Goal: Obtain resource: Obtain resource

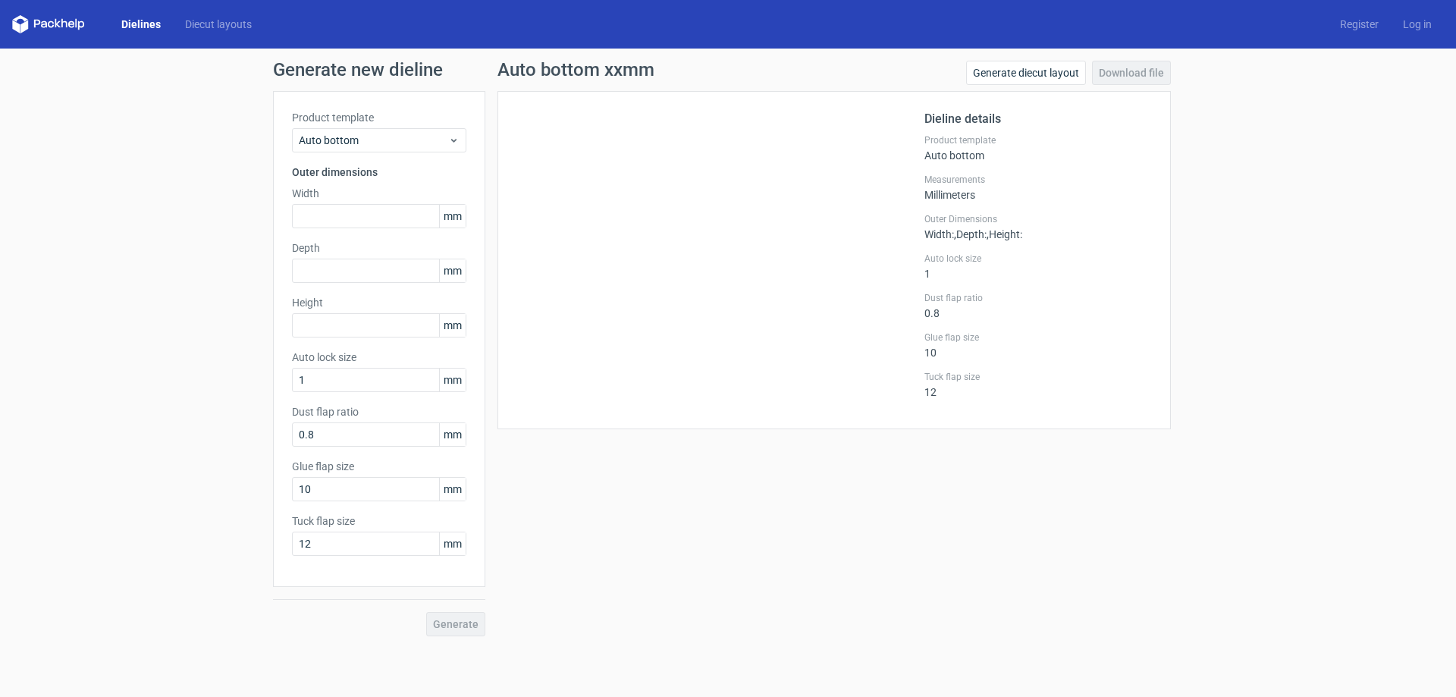
click at [102, 181] on div "Generate new dieline Product template Auto bottom Outer dimensions Width mm Dep…" at bounding box center [728, 349] width 1456 height 600
click at [375, 223] on input "text" at bounding box center [379, 216] width 174 height 24
type input "290"
type input "185"
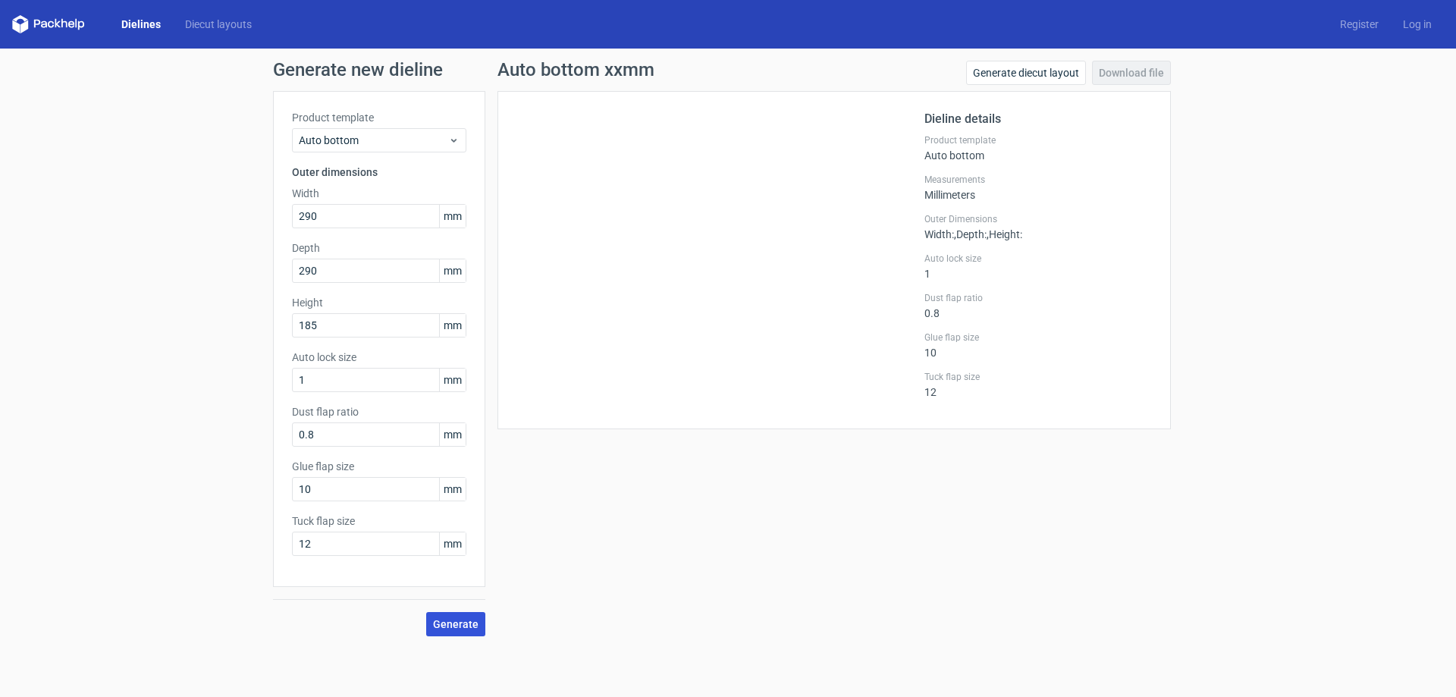
click at [441, 623] on span "Generate" at bounding box center [456, 624] width 46 height 11
click at [129, 24] on link "Dielines" at bounding box center [141, 24] width 64 height 15
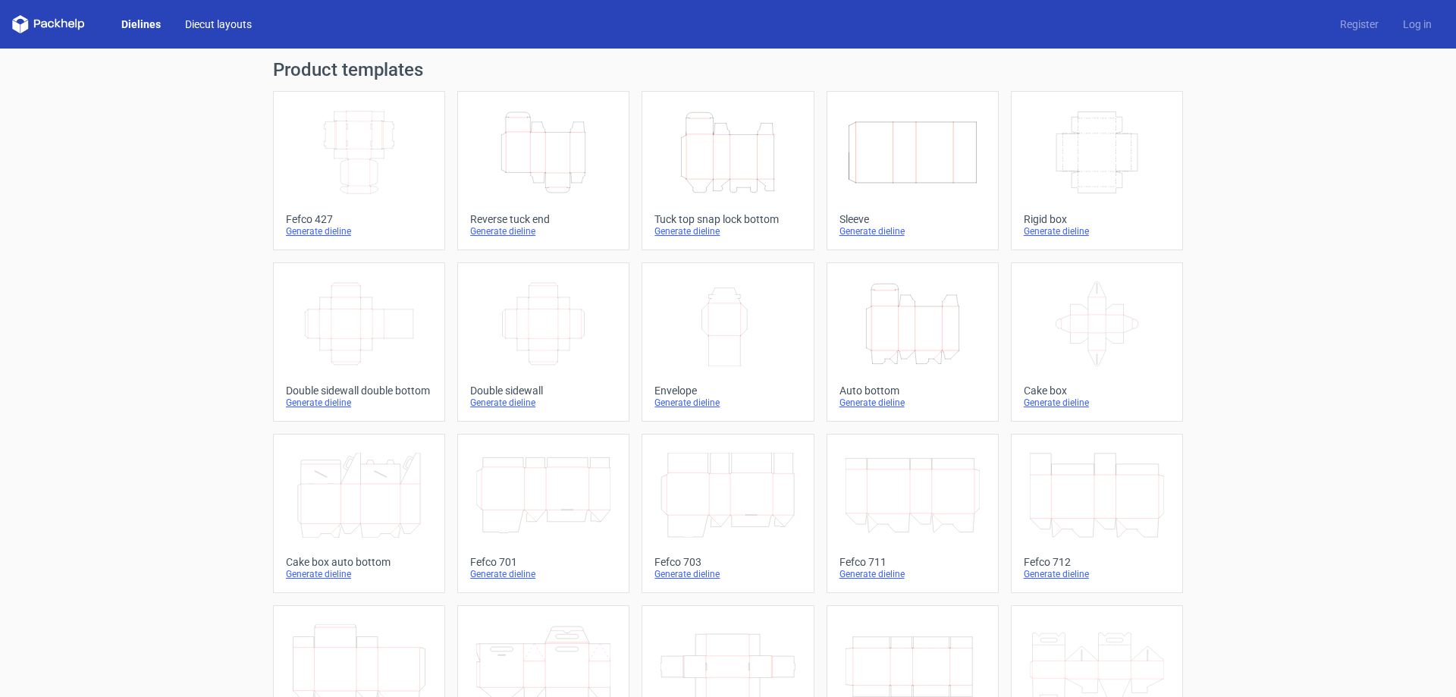
click at [202, 24] on link "Diecut layouts" at bounding box center [218, 24] width 91 height 15
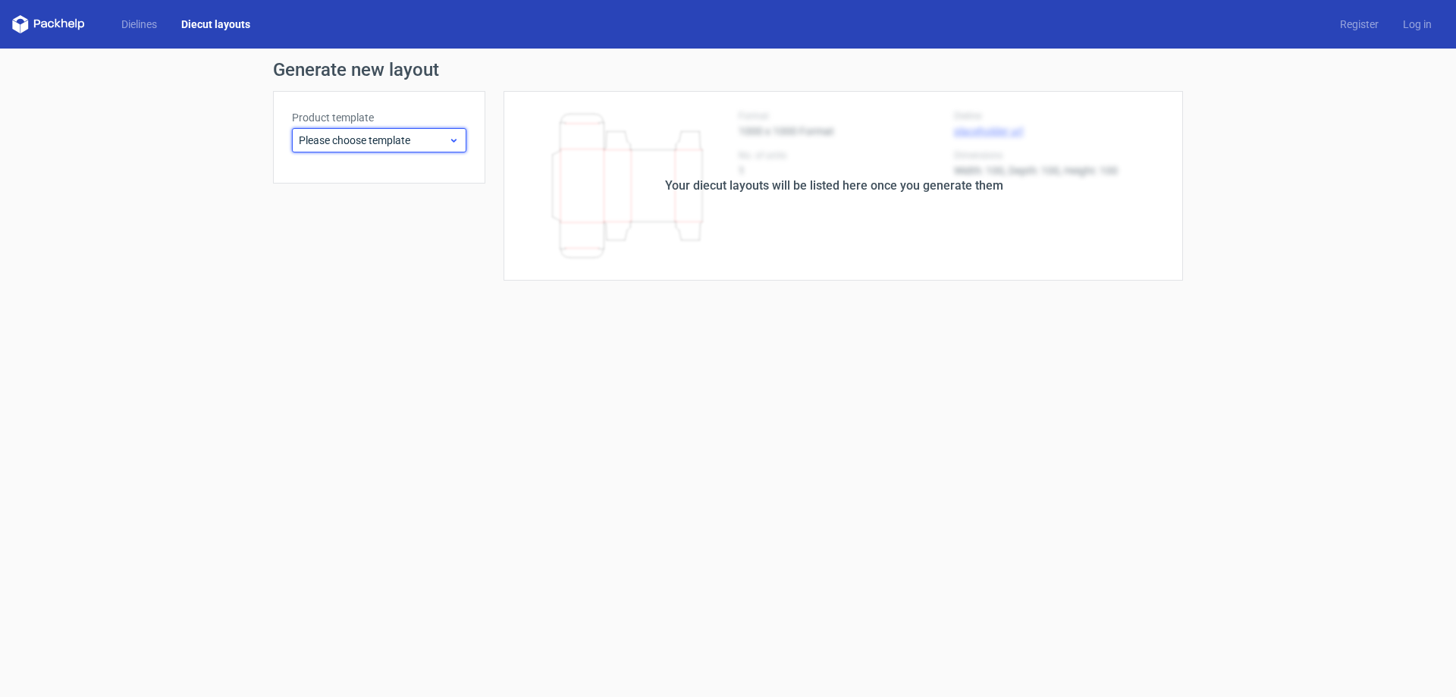
click at [331, 146] on span "Please choose template" at bounding box center [373, 140] width 149 height 15
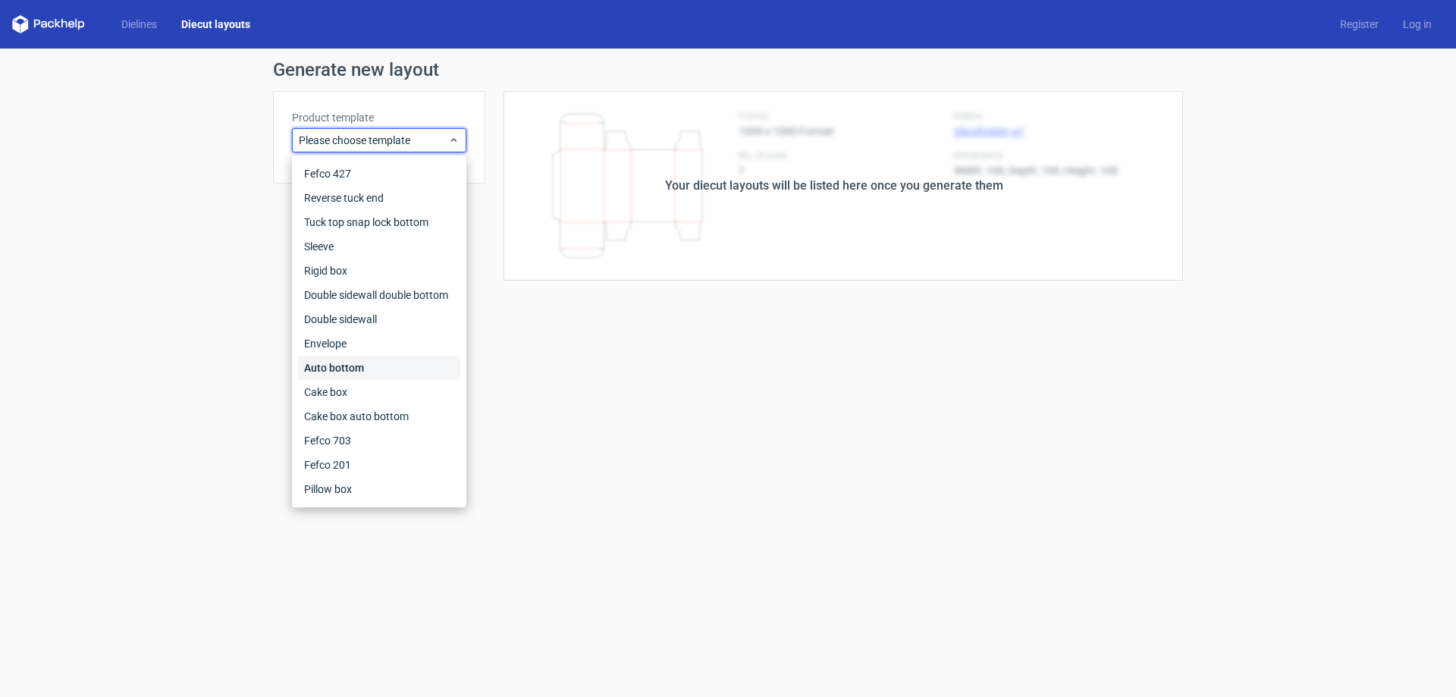
click at [402, 365] on div "Auto bottom" at bounding box center [379, 368] width 162 height 24
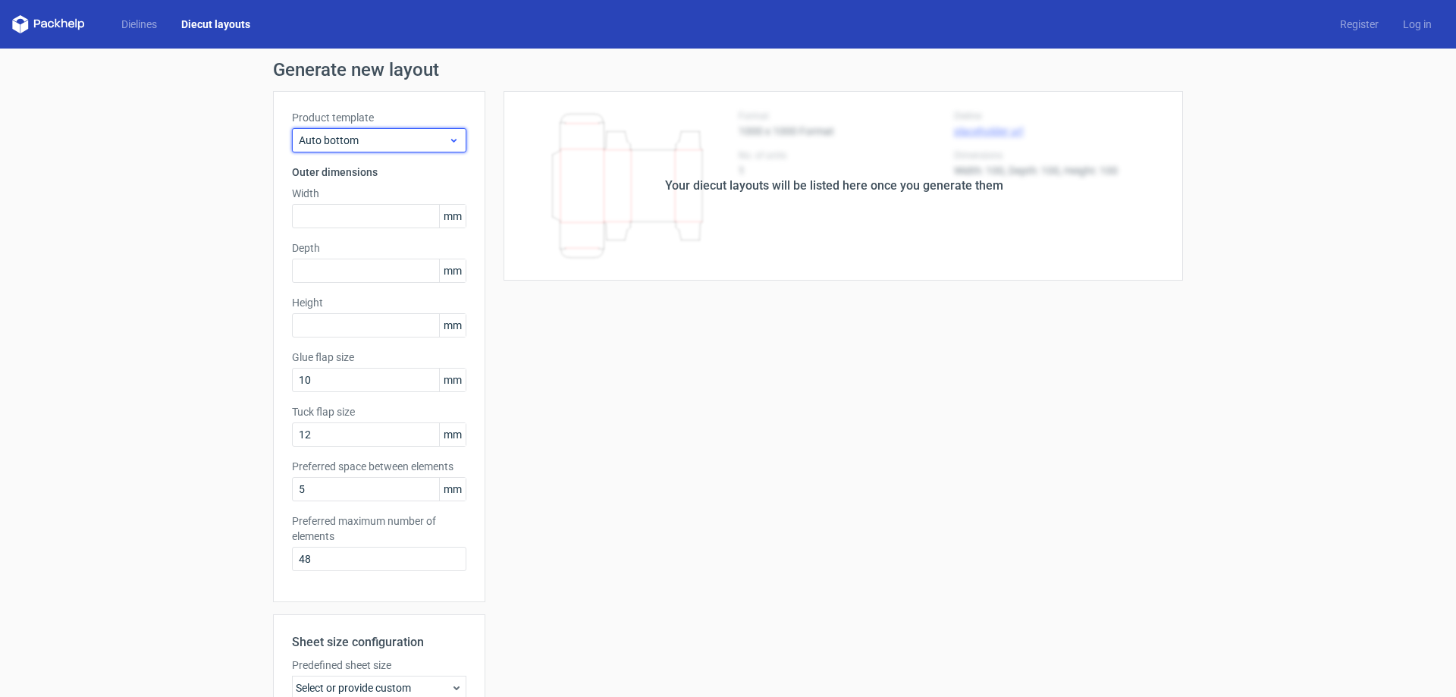
click at [390, 148] on div "Auto bottom" at bounding box center [379, 140] width 174 height 24
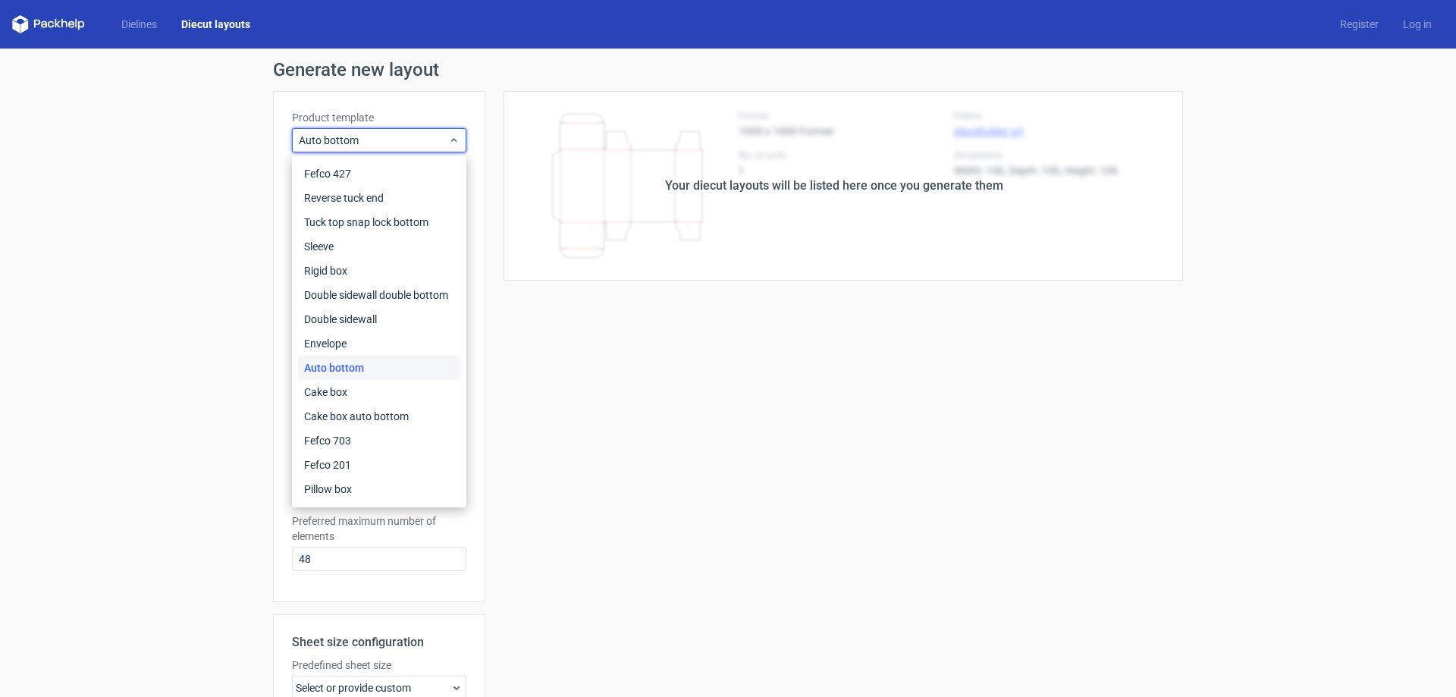
click at [391, 365] on div "Auto bottom" at bounding box center [379, 368] width 162 height 24
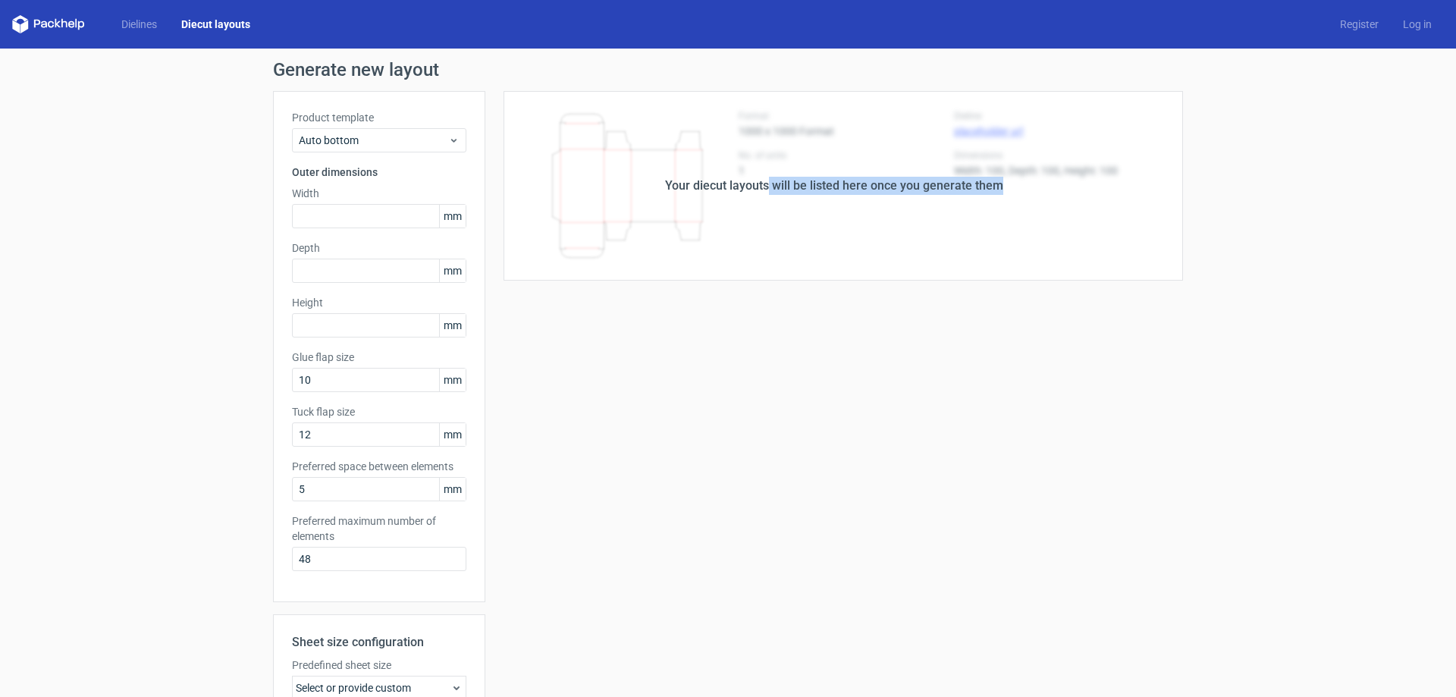
drag, startPoint x: 772, startPoint y: 190, endPoint x: 1050, endPoint y: 187, distance: 278.3
click at [1047, 184] on div "Your diecut layouts will be listed here once you generate them" at bounding box center [834, 186] width 698 height 190
click at [1066, 268] on div "Your diecut layouts will be listed here once you generate them" at bounding box center [834, 186] width 698 height 190
click at [137, 28] on link "Dielines" at bounding box center [139, 24] width 60 height 15
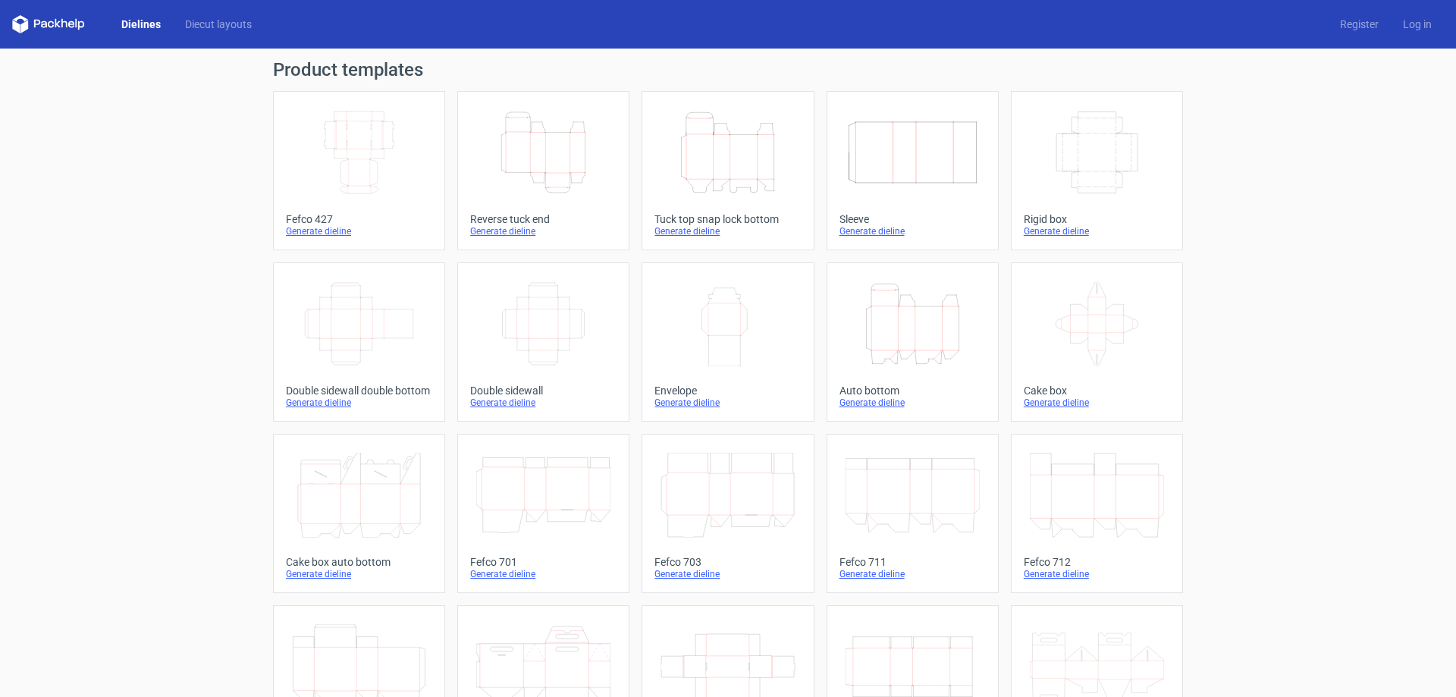
click at [73, 19] on icon at bounding box center [48, 24] width 73 height 18
click at [59, 25] on icon at bounding box center [48, 24] width 73 height 18
click at [22, 25] on polygon at bounding box center [24, 26] width 8 height 13
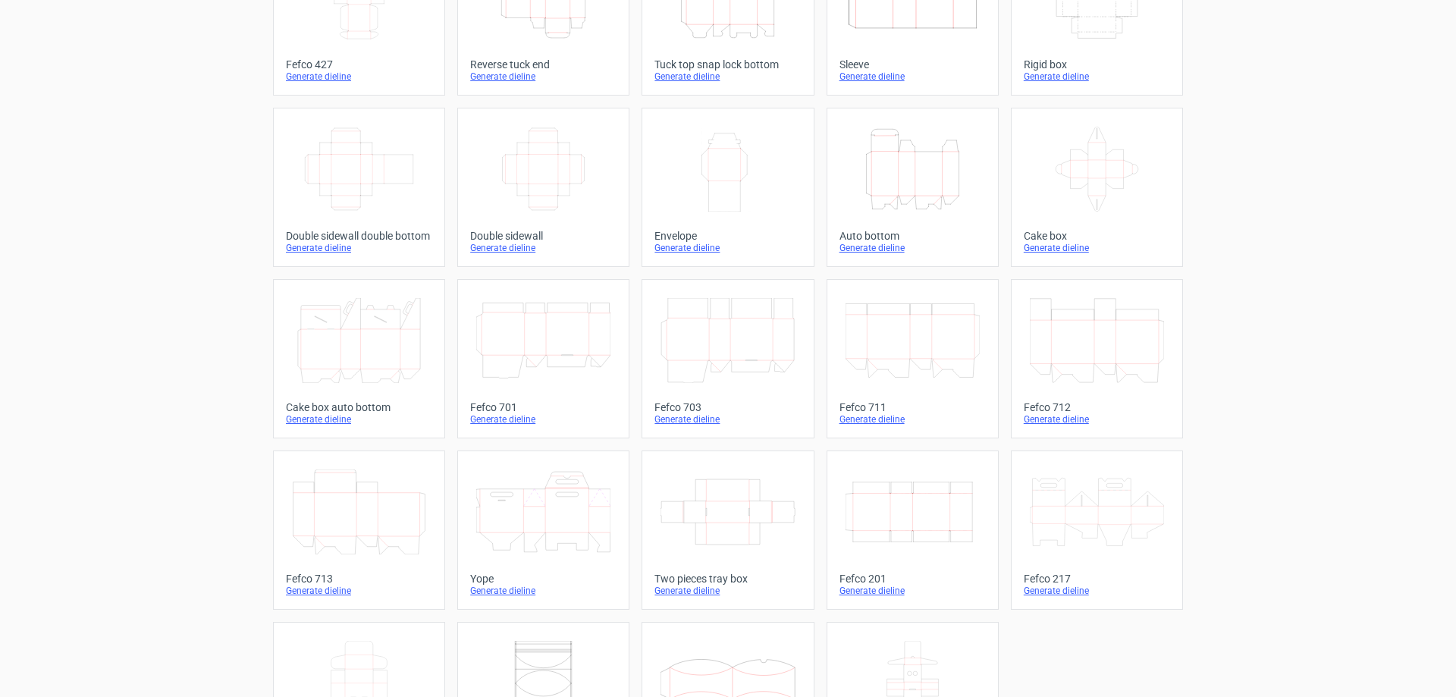
scroll to position [232, 0]
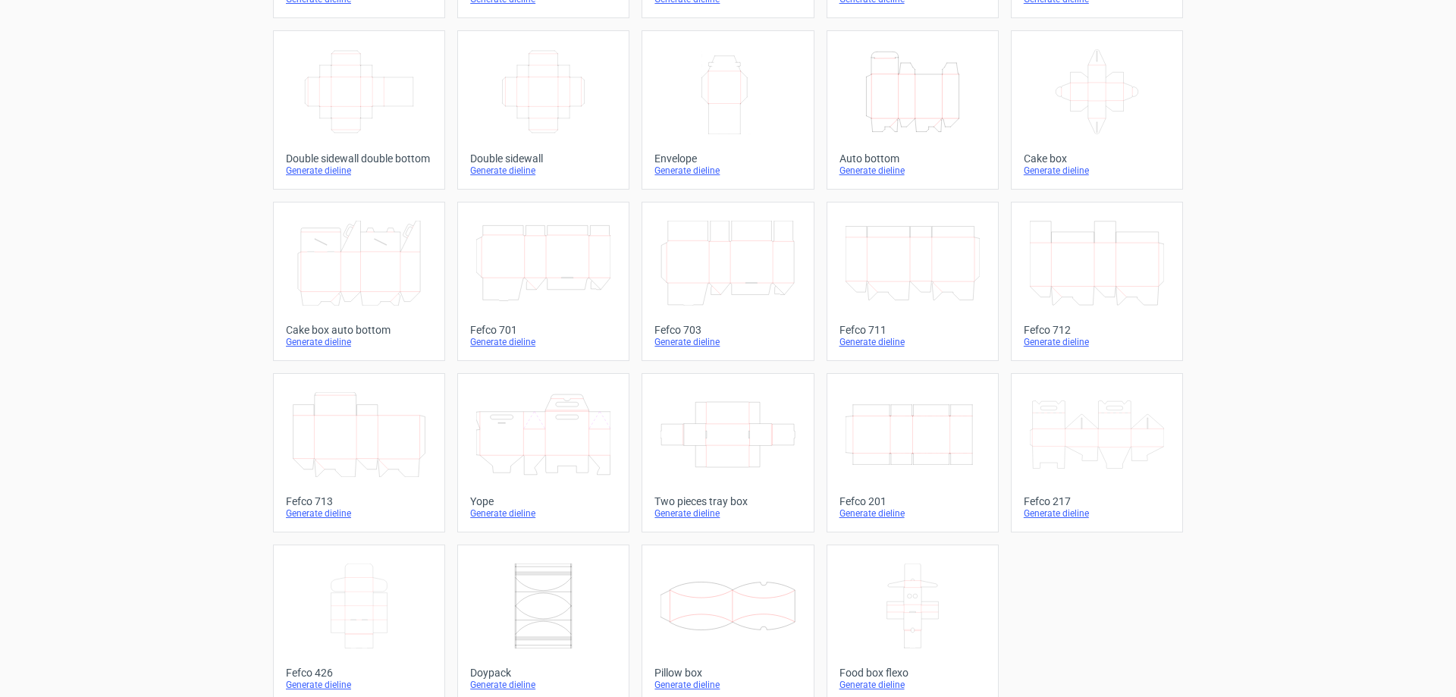
click at [372, 435] on icon at bounding box center [359, 434] width 134 height 85
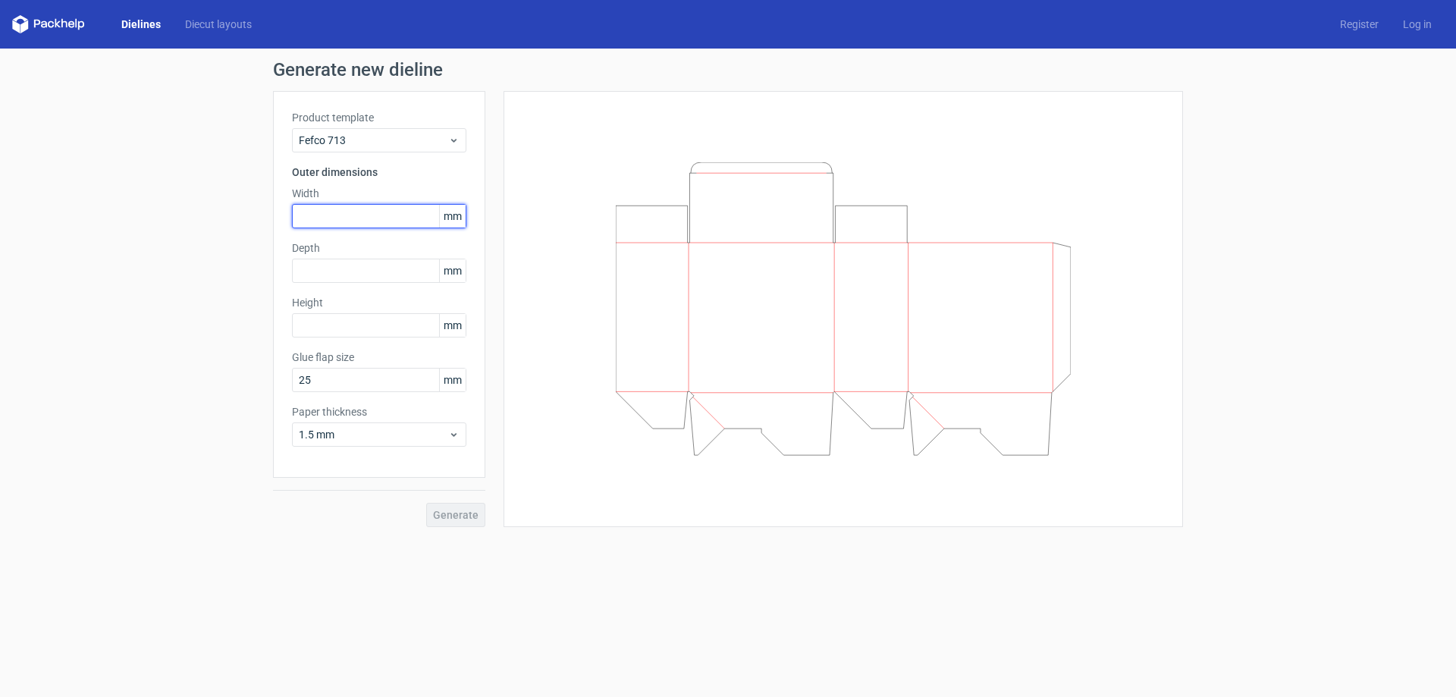
click at [327, 215] on input "text" at bounding box center [379, 216] width 174 height 24
type input "185"
click at [339, 264] on input "text" at bounding box center [379, 271] width 174 height 24
type input "280"
click at [357, 317] on input "text" at bounding box center [379, 325] width 174 height 24
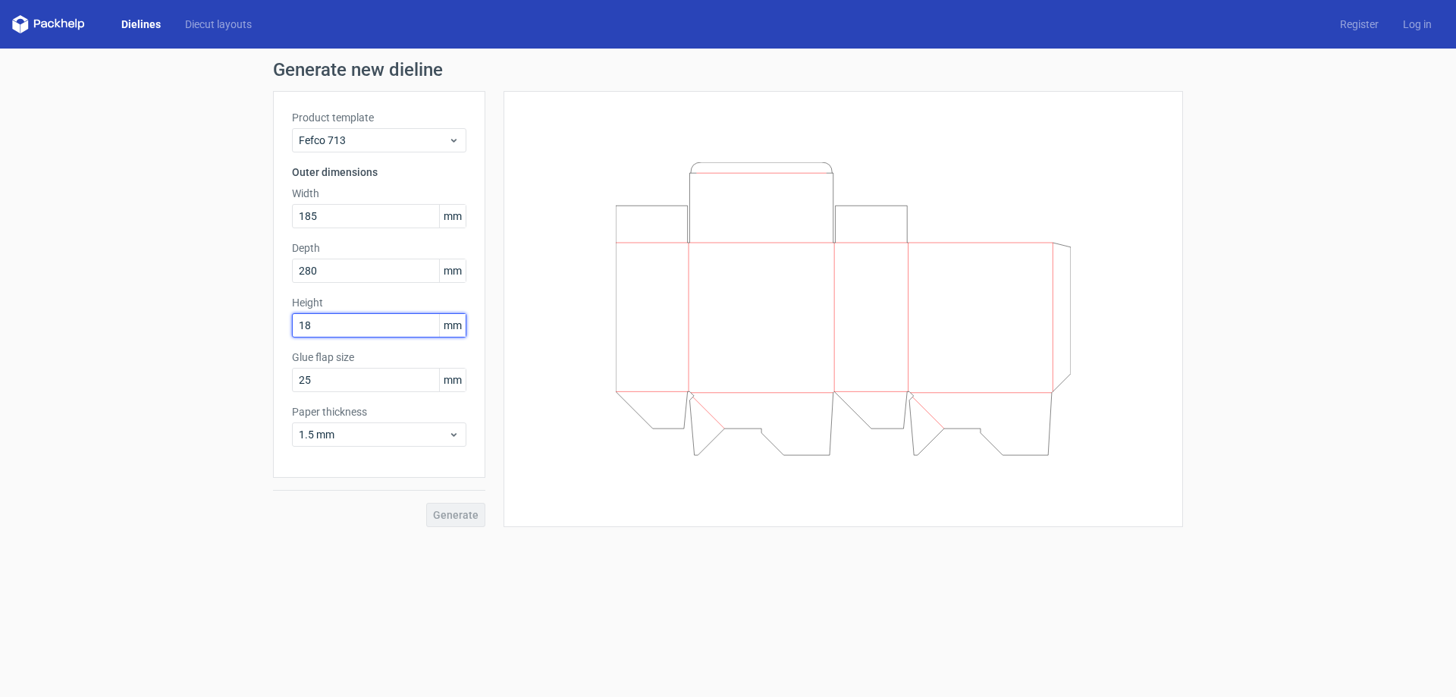
type input "185"
drag, startPoint x: 332, startPoint y: 215, endPoint x: 255, endPoint y: 212, distance: 77.4
click at [292, 212] on input "185" at bounding box center [379, 216] width 174 height 24
type input "280"
click at [344, 385] on input "25" at bounding box center [379, 380] width 174 height 24
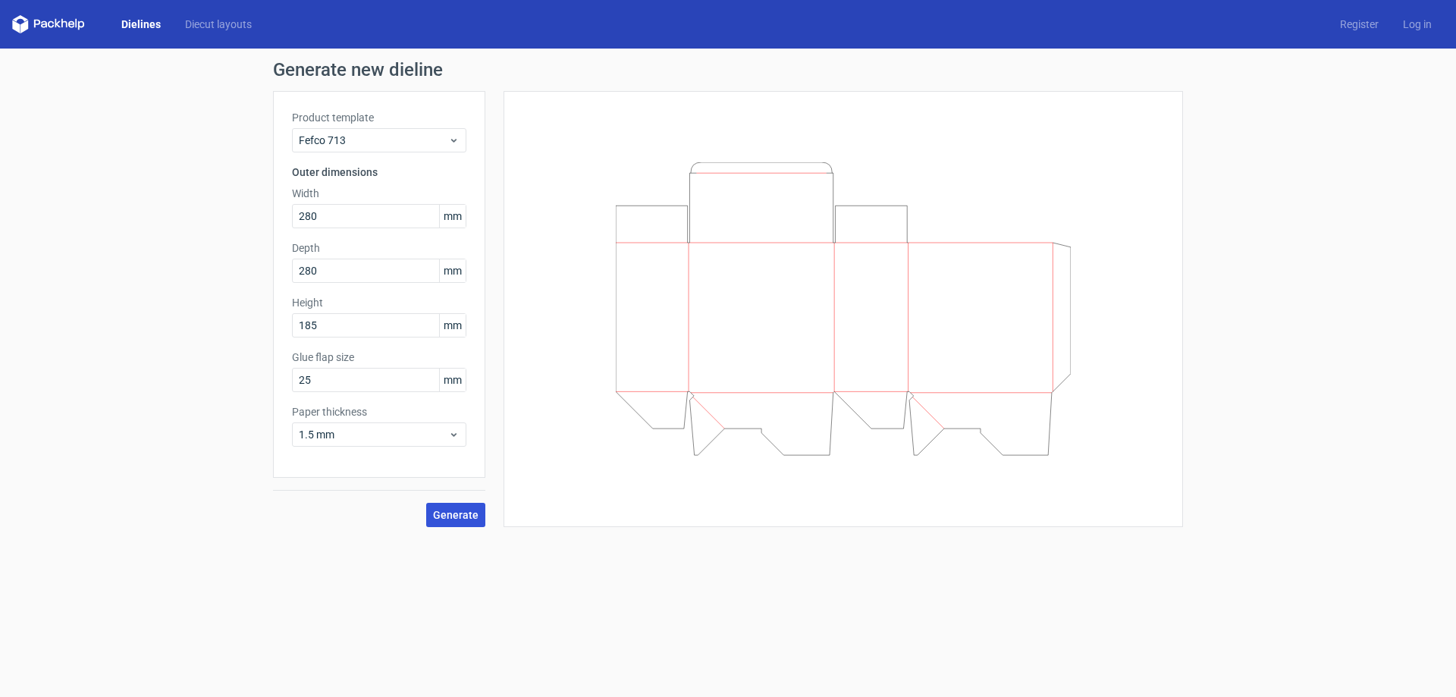
click at [458, 516] on span "Generate" at bounding box center [456, 515] width 46 height 11
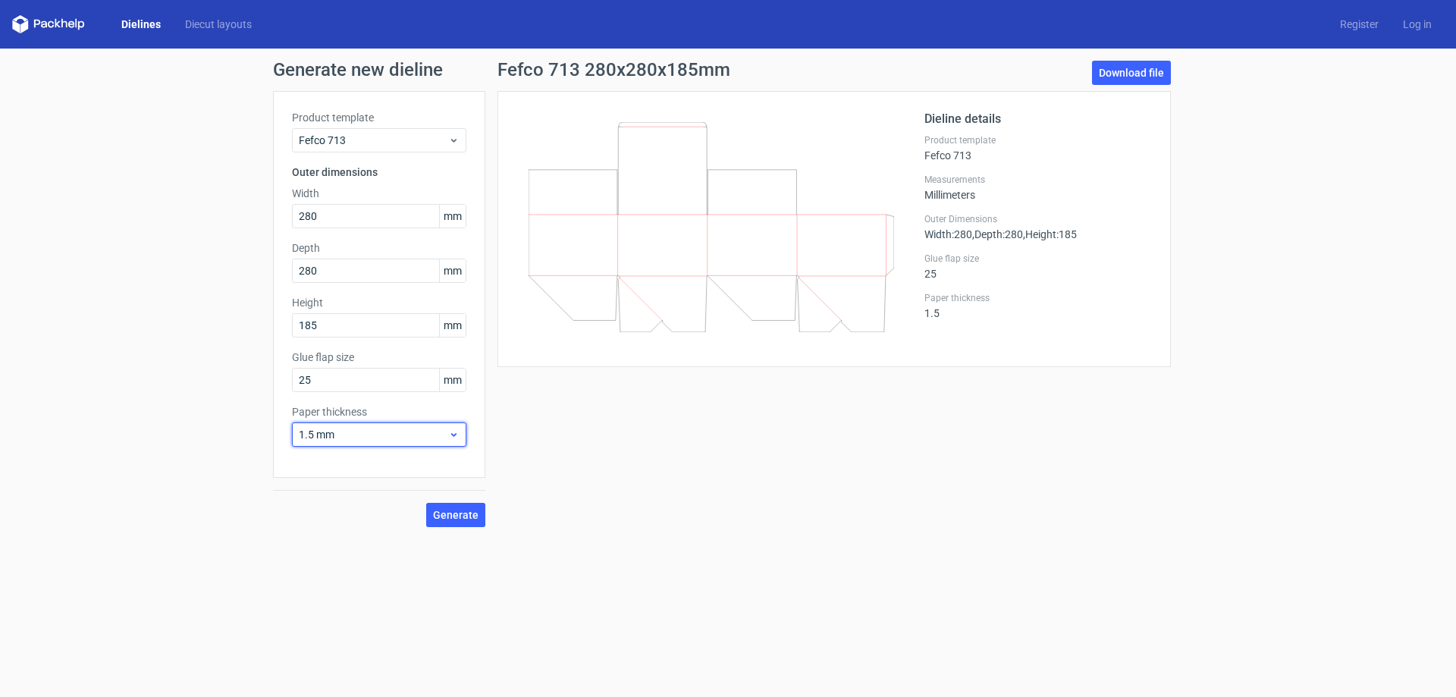
click at [366, 440] on span "1.5 mm" at bounding box center [373, 434] width 149 height 15
click at [343, 471] on div "0.4 mm" at bounding box center [379, 468] width 162 height 24
click at [464, 518] on span "Generate" at bounding box center [456, 515] width 46 height 11
click at [1138, 74] on link "Download file" at bounding box center [1131, 73] width 79 height 24
click at [1138, 77] on link "Download file" at bounding box center [1131, 73] width 79 height 24
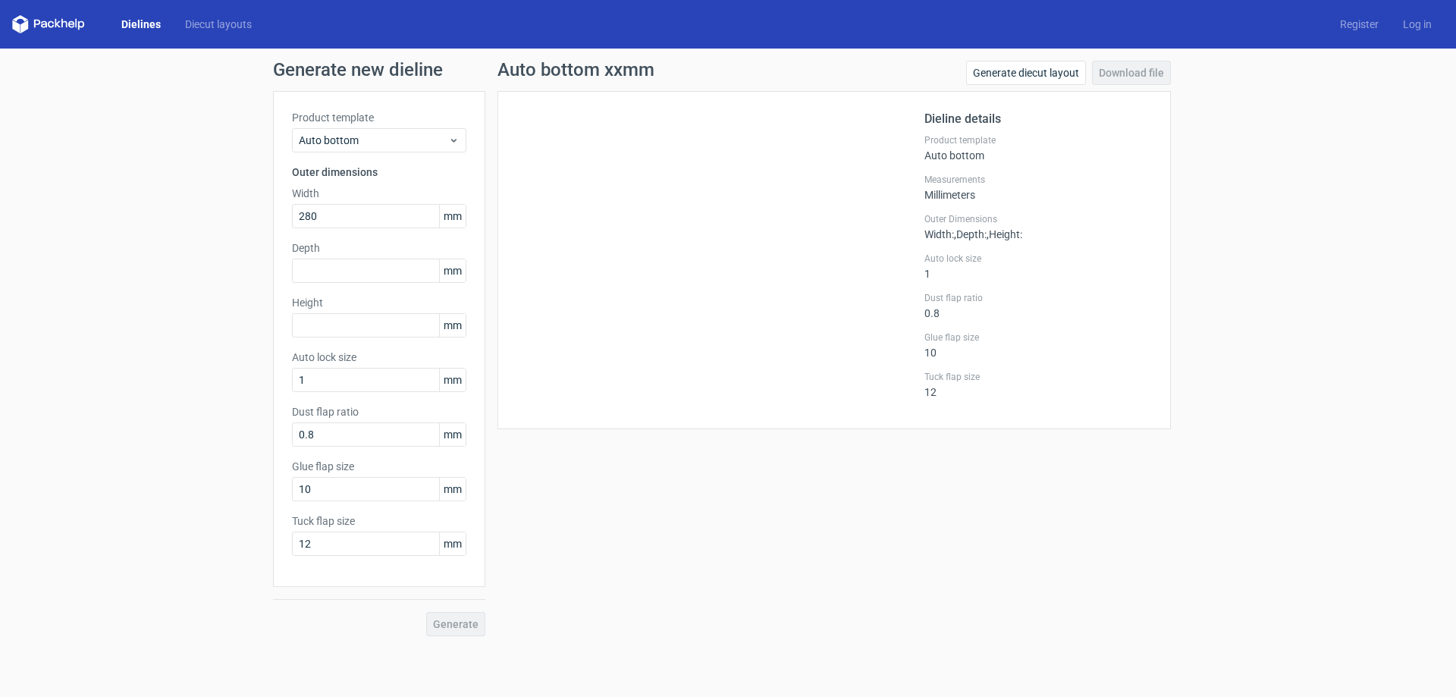
click at [334, 276] on input "text" at bounding box center [379, 271] width 174 height 24
type input "280"
click at [355, 317] on input "text" at bounding box center [379, 325] width 174 height 24
click at [367, 262] on input "280" at bounding box center [379, 271] width 174 height 24
click at [366, 264] on input "280" at bounding box center [379, 271] width 174 height 24
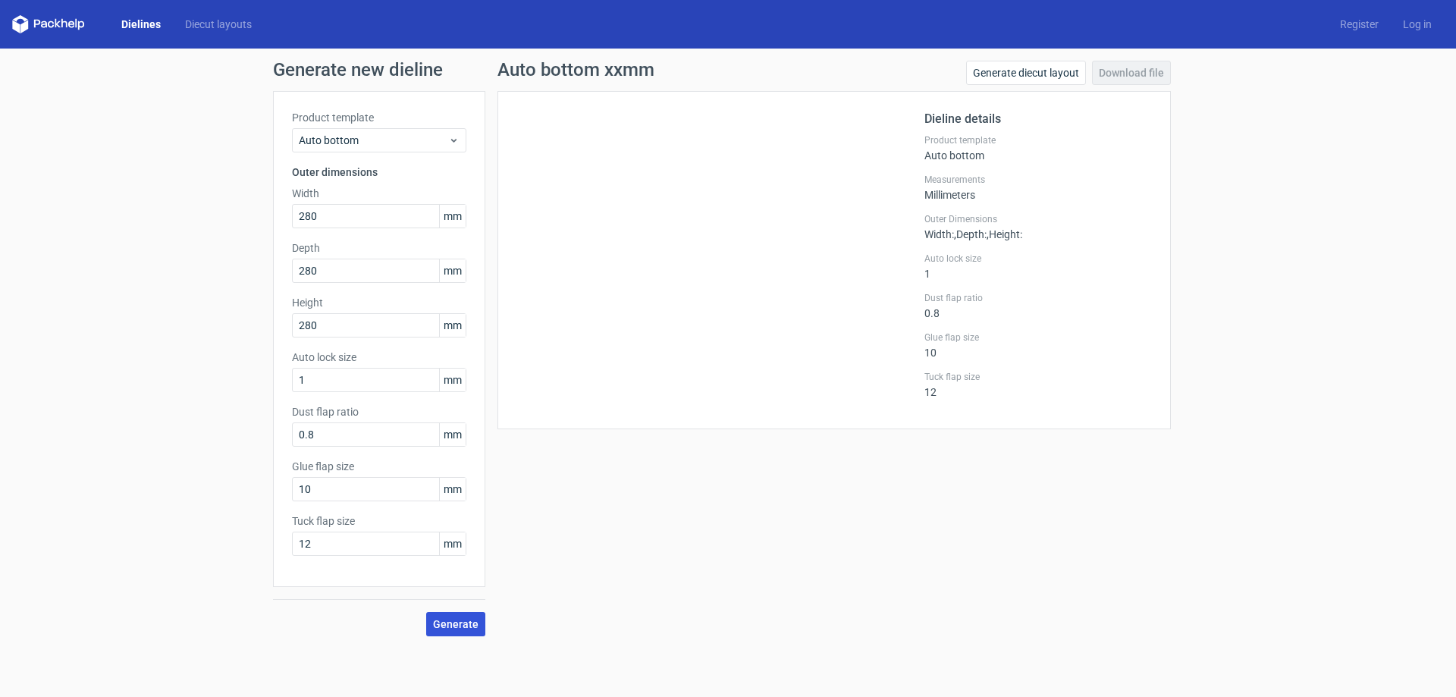
click at [455, 623] on span "Generate" at bounding box center [456, 624] width 46 height 11
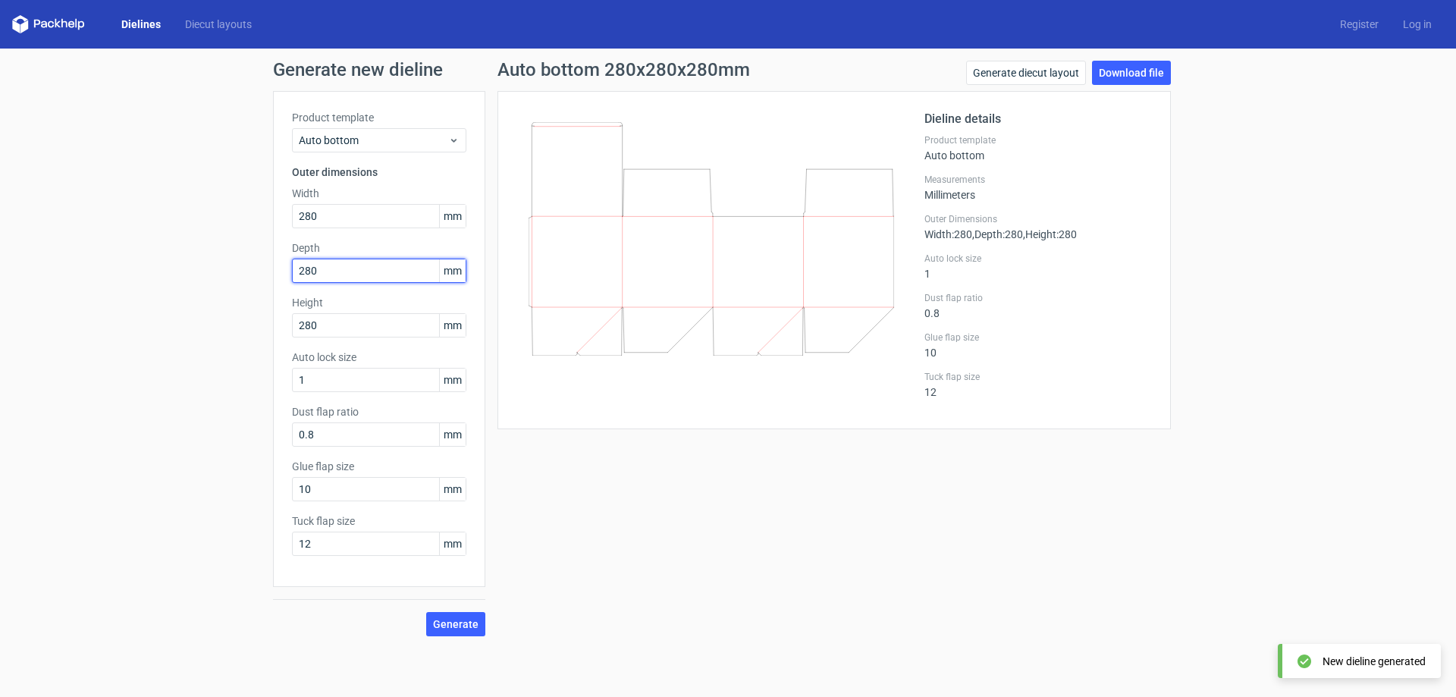
click at [334, 268] on input "280" at bounding box center [379, 271] width 174 height 24
drag, startPoint x: 331, startPoint y: 329, endPoint x: 252, endPoint y: 325, distance: 79.7
click at [292, 325] on input "280" at bounding box center [379, 325] width 174 height 24
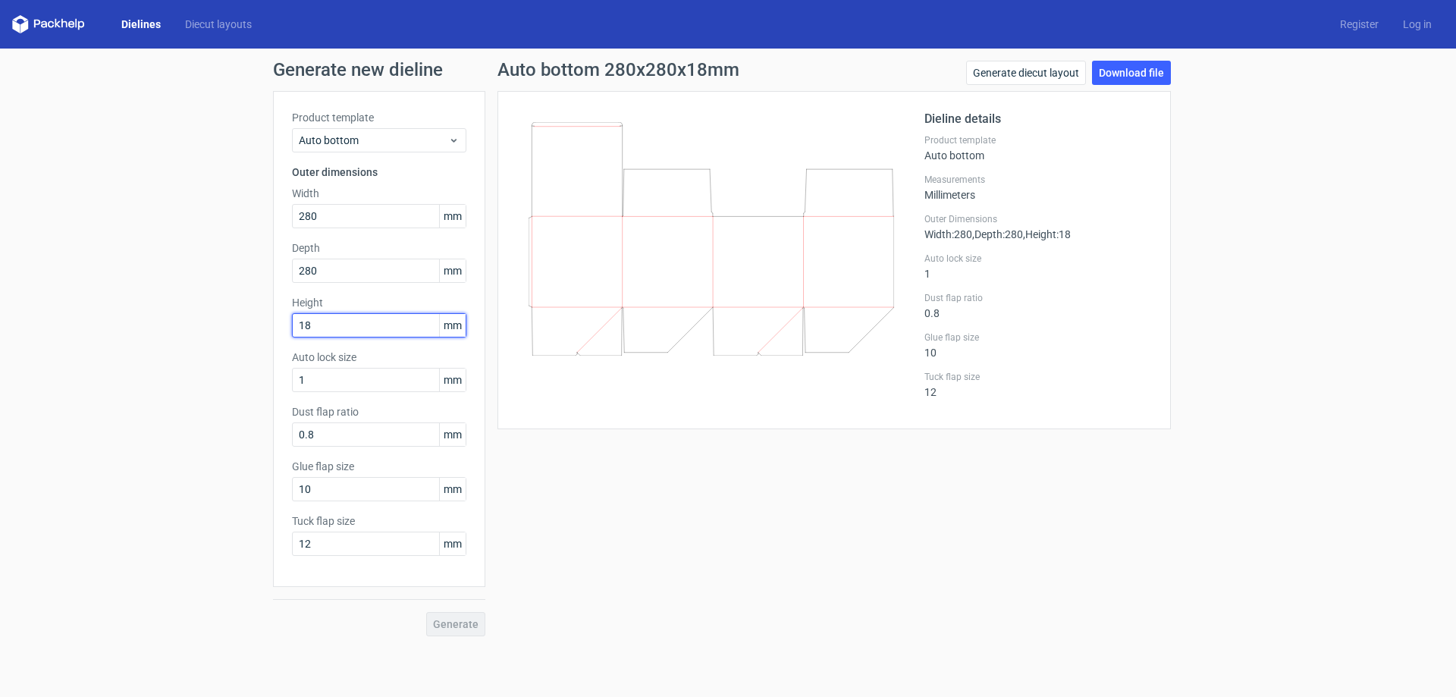
type input "185"
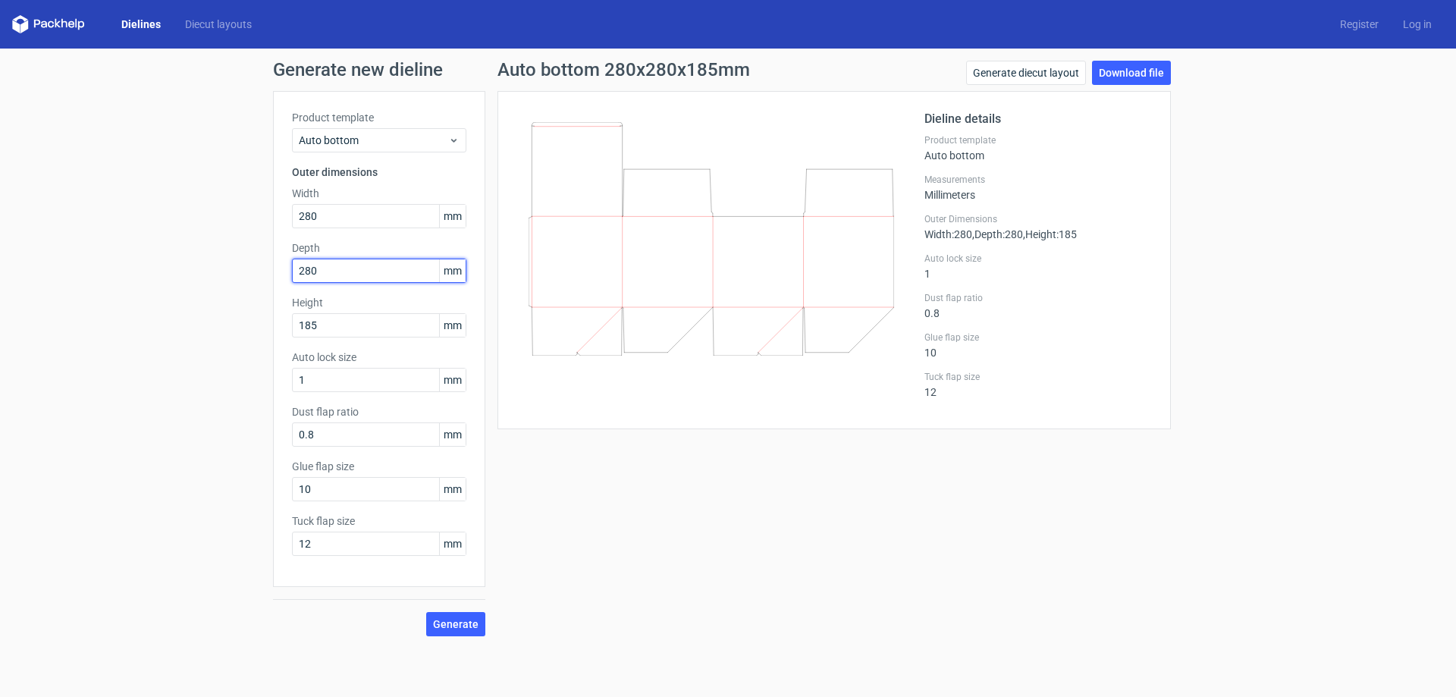
click at [326, 271] on input "280" at bounding box center [379, 271] width 174 height 24
click at [373, 441] on input "0.8" at bounding box center [379, 434] width 174 height 24
click at [442, 617] on button "Generate" at bounding box center [455, 624] width 59 height 24
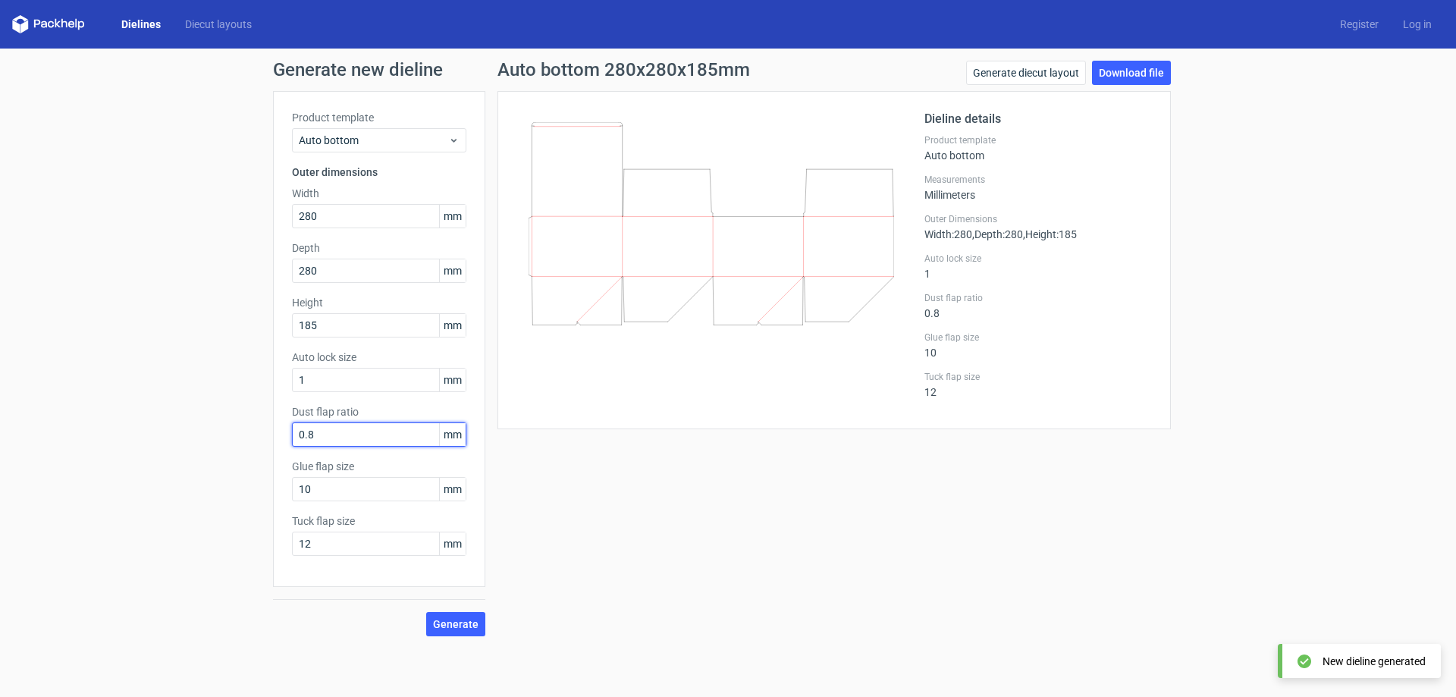
drag, startPoint x: 274, startPoint y: 424, endPoint x: 249, endPoint y: 419, distance: 24.7
click at [292, 422] on input "0.8" at bounding box center [379, 434] width 174 height 24
type input "10"
click at [455, 621] on span "Generate" at bounding box center [456, 624] width 46 height 11
drag, startPoint x: 318, startPoint y: 375, endPoint x: 247, endPoint y: 378, distance: 70.6
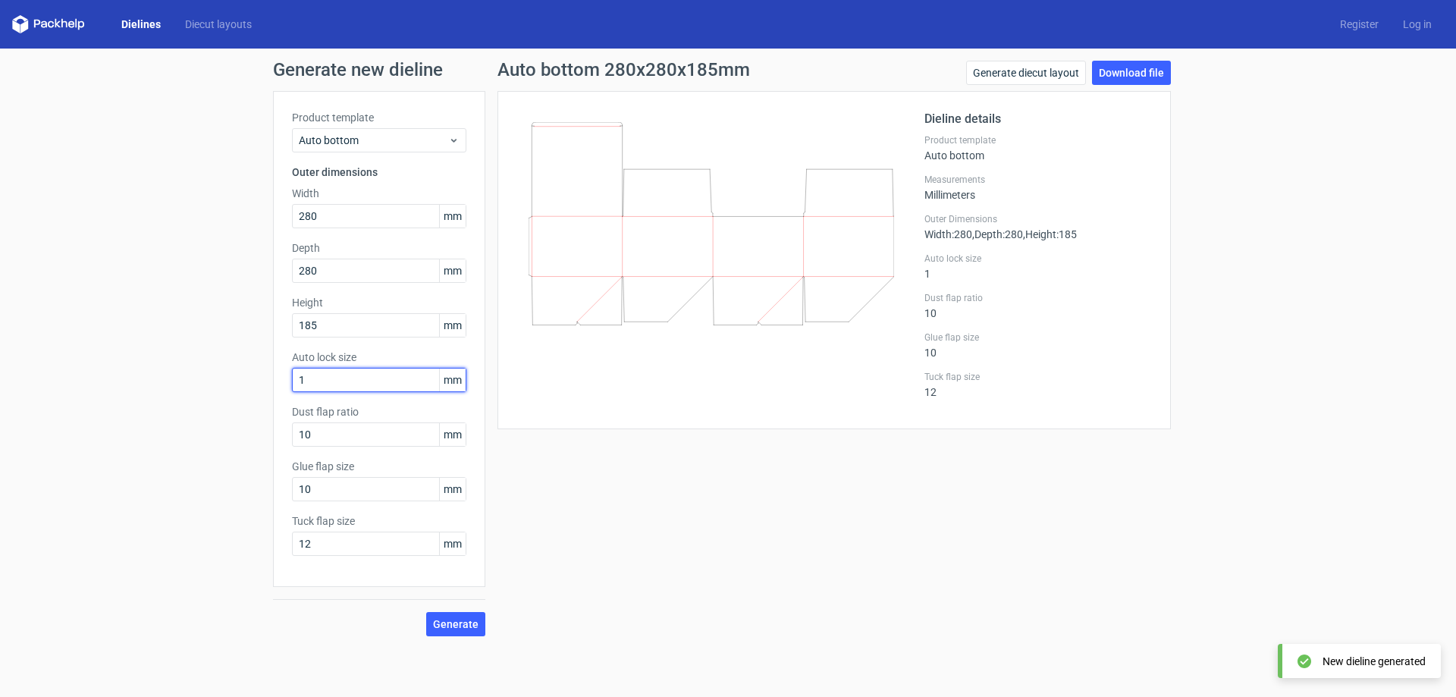
click at [292, 378] on input "1" at bounding box center [379, 380] width 174 height 24
click at [325, 428] on input "10" at bounding box center [379, 434] width 174 height 24
click at [473, 620] on span "Generate" at bounding box center [456, 624] width 46 height 11
drag, startPoint x: 321, startPoint y: 381, endPoint x: 257, endPoint y: 383, distance: 63.7
click at [292, 383] on input "10" at bounding box center [379, 380] width 174 height 24
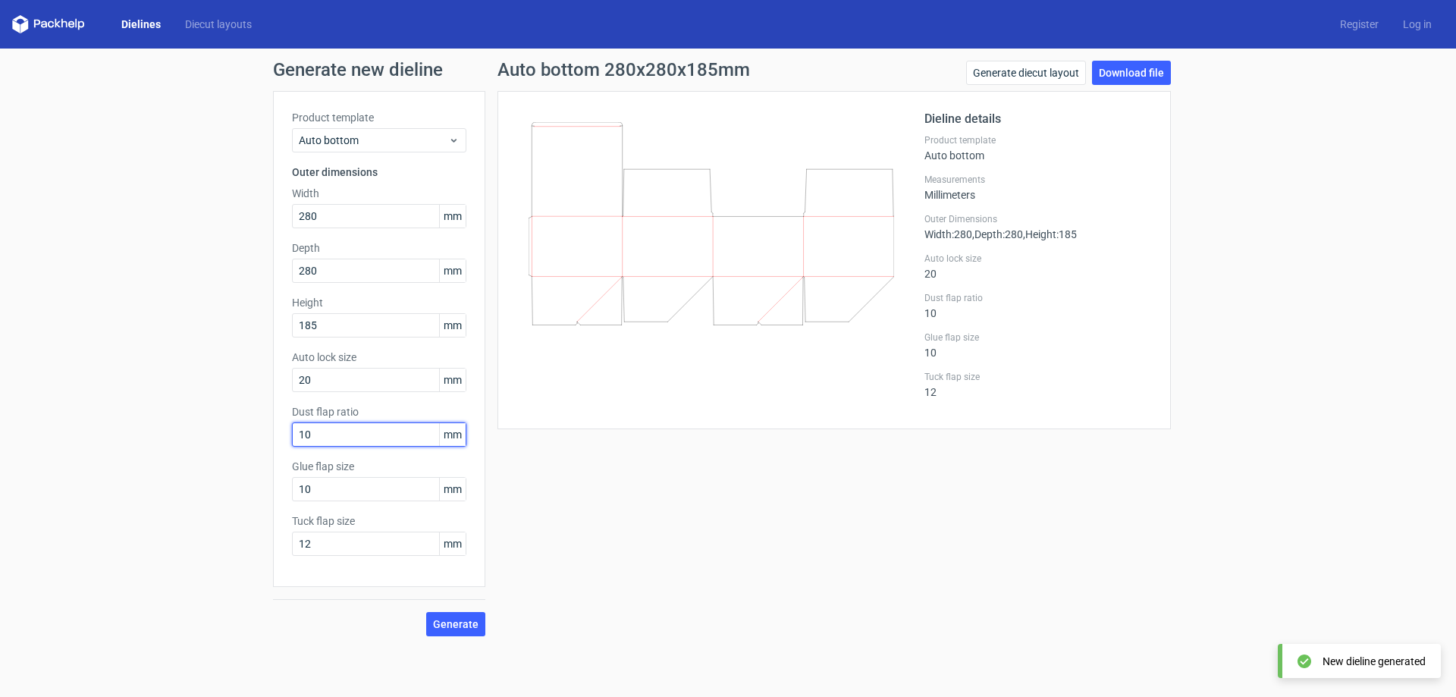
click at [326, 425] on input "10" at bounding box center [379, 434] width 174 height 24
click at [447, 622] on span "Generate" at bounding box center [456, 624] width 46 height 11
click at [292, 373] on input "20" at bounding box center [379, 380] width 174 height 24
type input "5"
drag, startPoint x: 328, startPoint y: 442, endPoint x: 270, endPoint y: 447, distance: 57.8
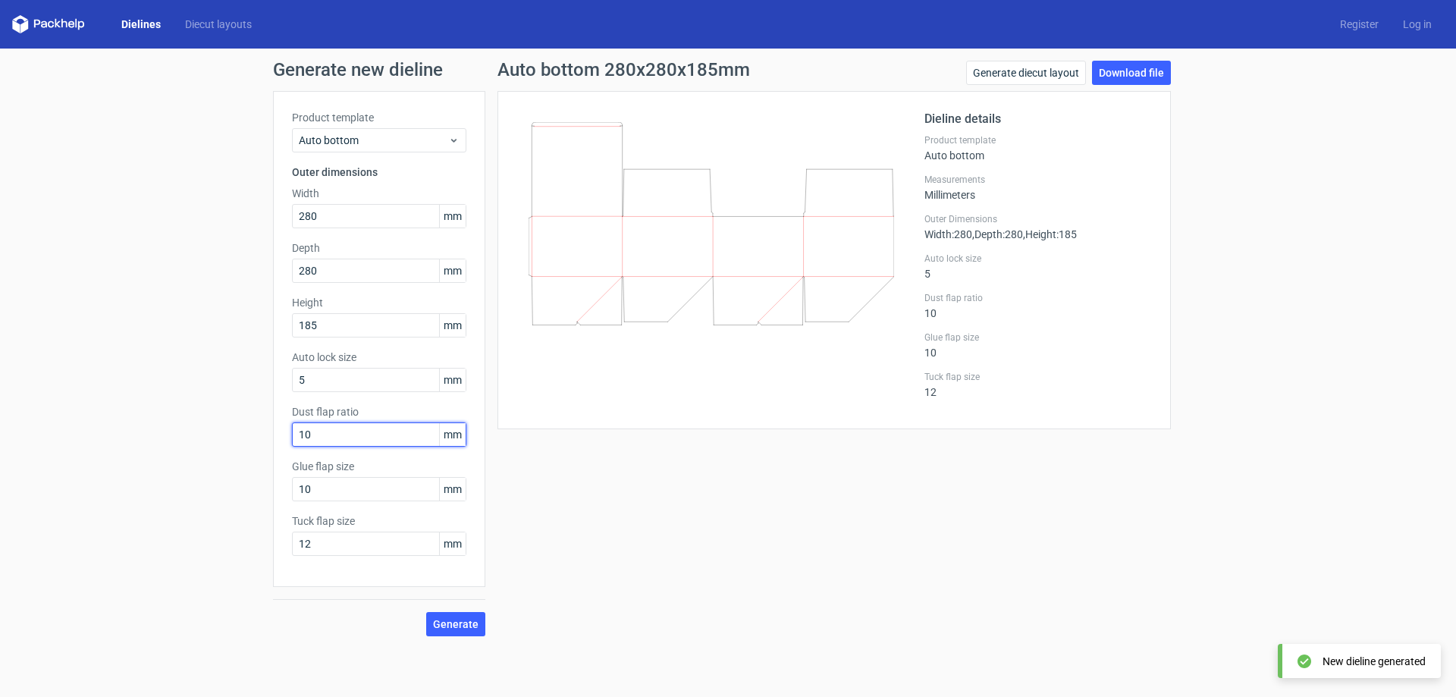
click at [292, 447] on input "10" at bounding box center [379, 434] width 174 height 24
type input "5"
drag, startPoint x: 354, startPoint y: 497, endPoint x: 245, endPoint y: 490, distance: 109.5
click at [292, 490] on input "10" at bounding box center [379, 489] width 174 height 24
type input "5"
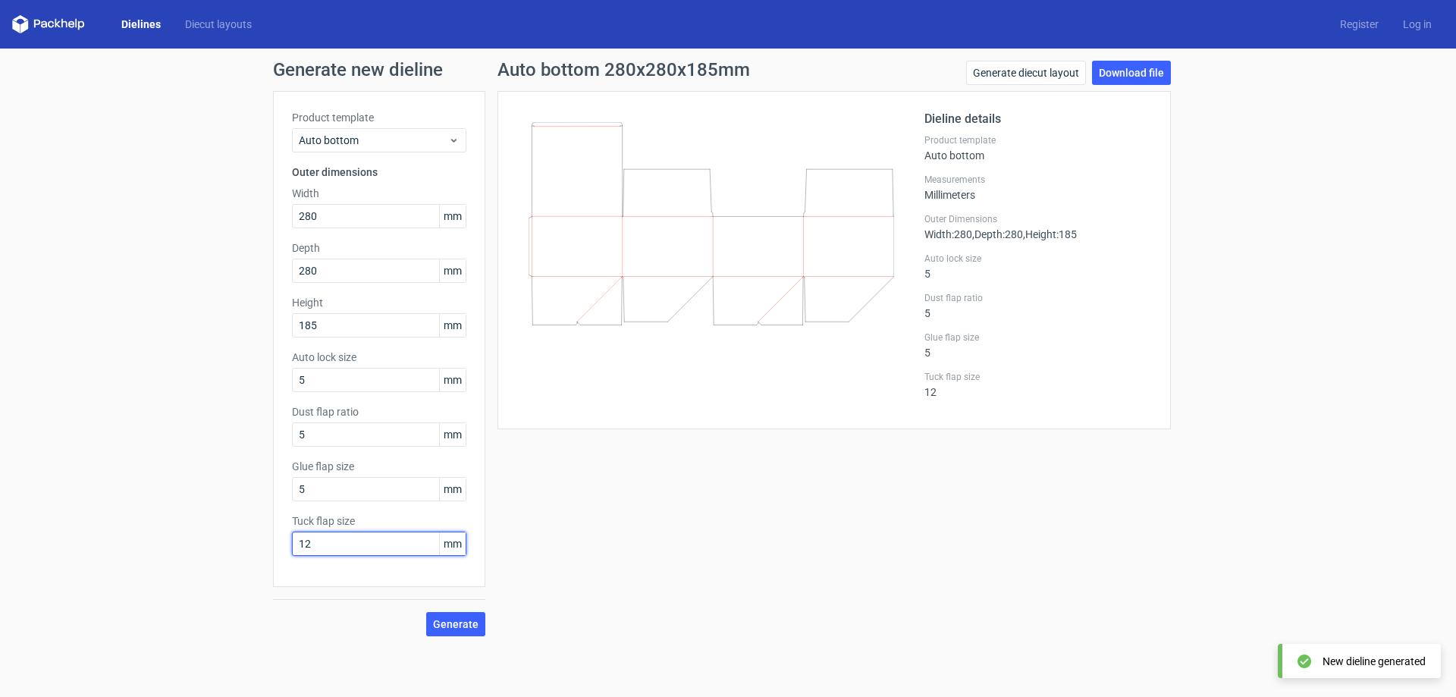
drag, startPoint x: 240, startPoint y: 537, endPoint x: 212, endPoint y: 535, distance: 28.9
click at [292, 535] on input "12" at bounding box center [379, 544] width 174 height 24
type input "50"
click at [456, 620] on span "Generate" at bounding box center [456, 624] width 46 height 11
click at [330, 437] on input "5" at bounding box center [379, 434] width 174 height 24
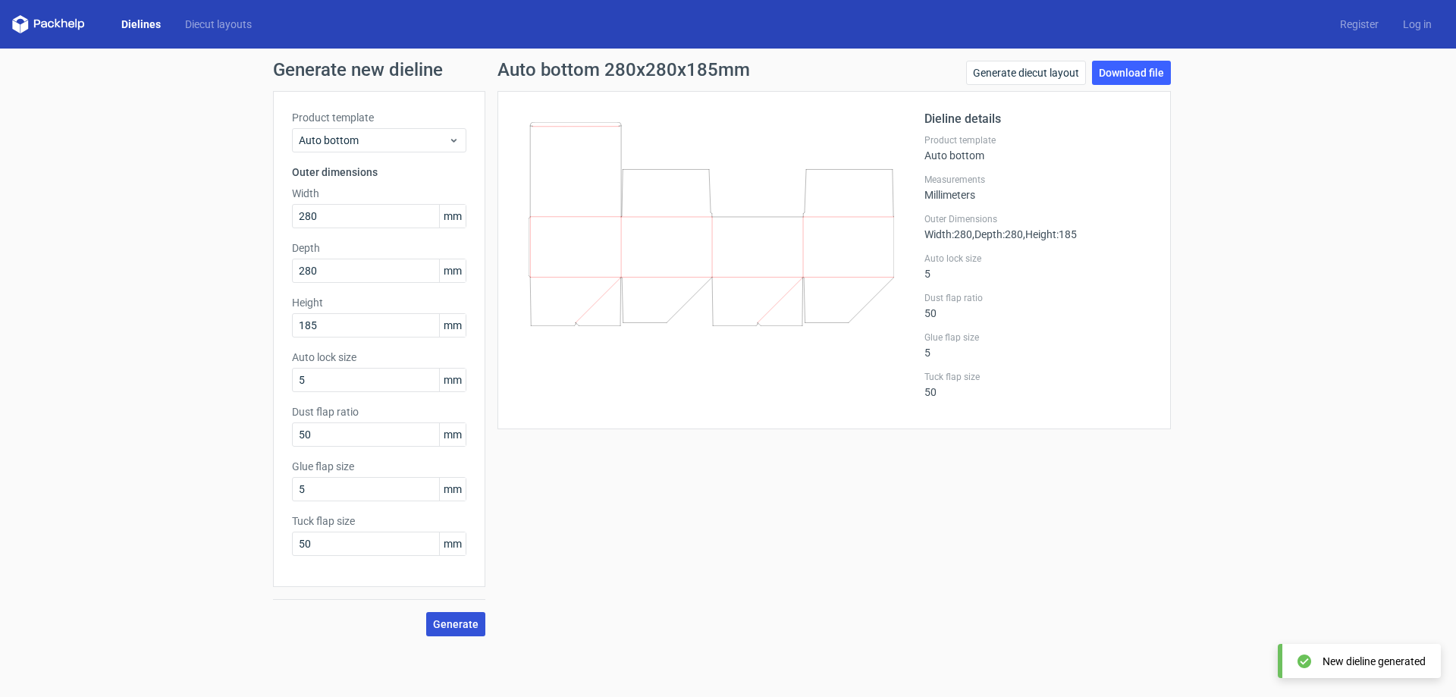
click at [441, 625] on span "Generate" at bounding box center [456, 624] width 46 height 11
drag, startPoint x: 315, startPoint y: 424, endPoint x: 273, endPoint y: 432, distance: 43.1
click at [292, 432] on input "50" at bounding box center [379, 434] width 174 height 24
type input "5"
drag, startPoint x: 265, startPoint y: 478, endPoint x: 222, endPoint y: 472, distance: 43.6
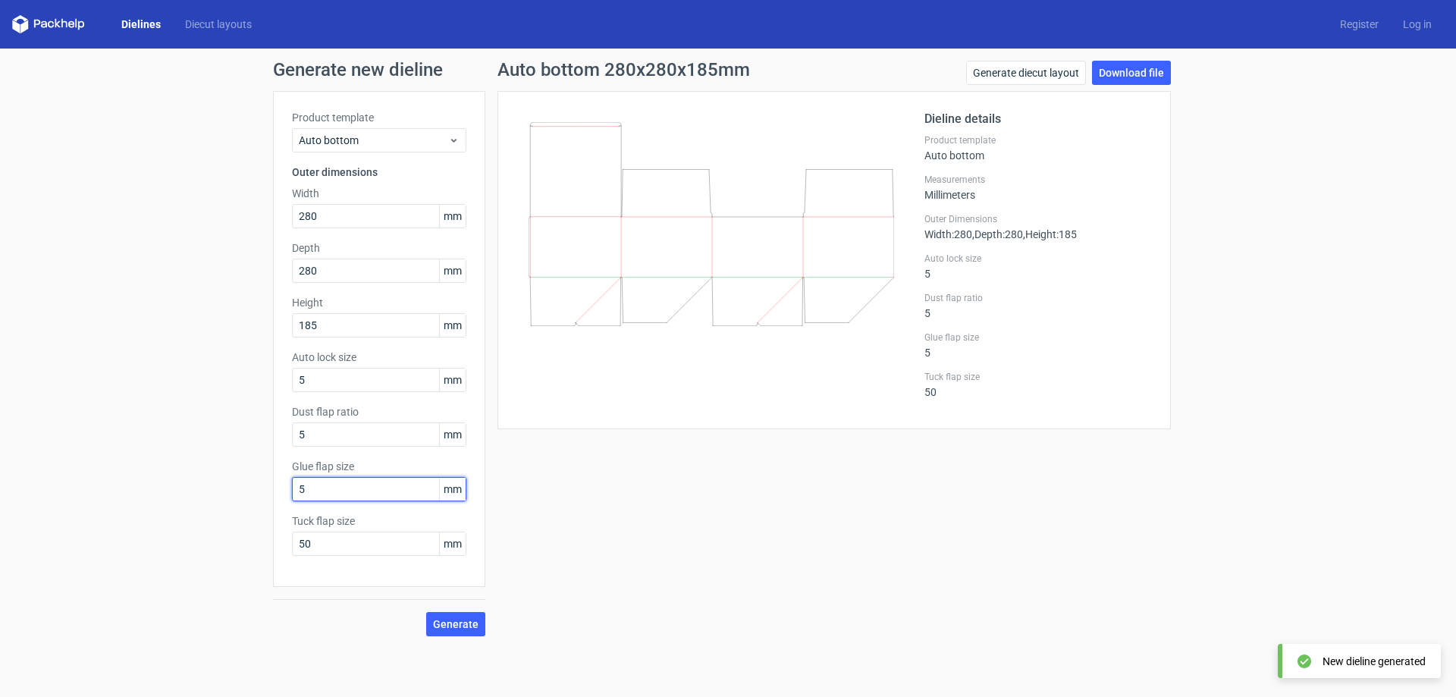
click at [292, 477] on input "5" at bounding box center [379, 489] width 174 height 24
click at [447, 623] on span "Generate" at bounding box center [456, 624] width 46 height 11
drag, startPoint x: 314, startPoint y: 488, endPoint x: 270, endPoint y: 482, distance: 44.3
click at [292, 482] on input "50" at bounding box center [379, 489] width 174 height 24
drag, startPoint x: 321, startPoint y: 491, endPoint x: 260, endPoint y: 484, distance: 61.1
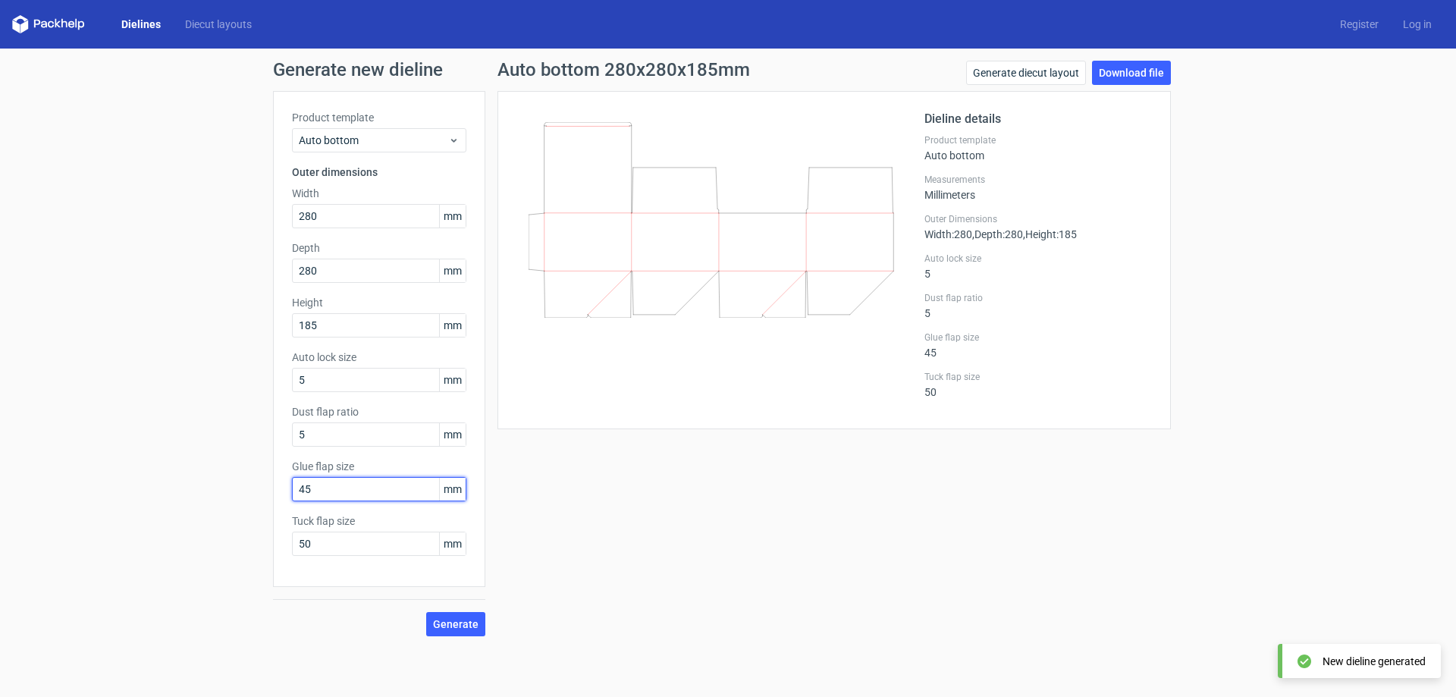
click at [292, 484] on input "45" at bounding box center [379, 489] width 174 height 24
type input "35"
click at [435, 626] on button "Generate" at bounding box center [455, 624] width 59 height 24
drag, startPoint x: 330, startPoint y: 539, endPoint x: 192, endPoint y: 554, distance: 138.9
click at [292, 554] on input "50" at bounding box center [379, 544] width 174 height 24
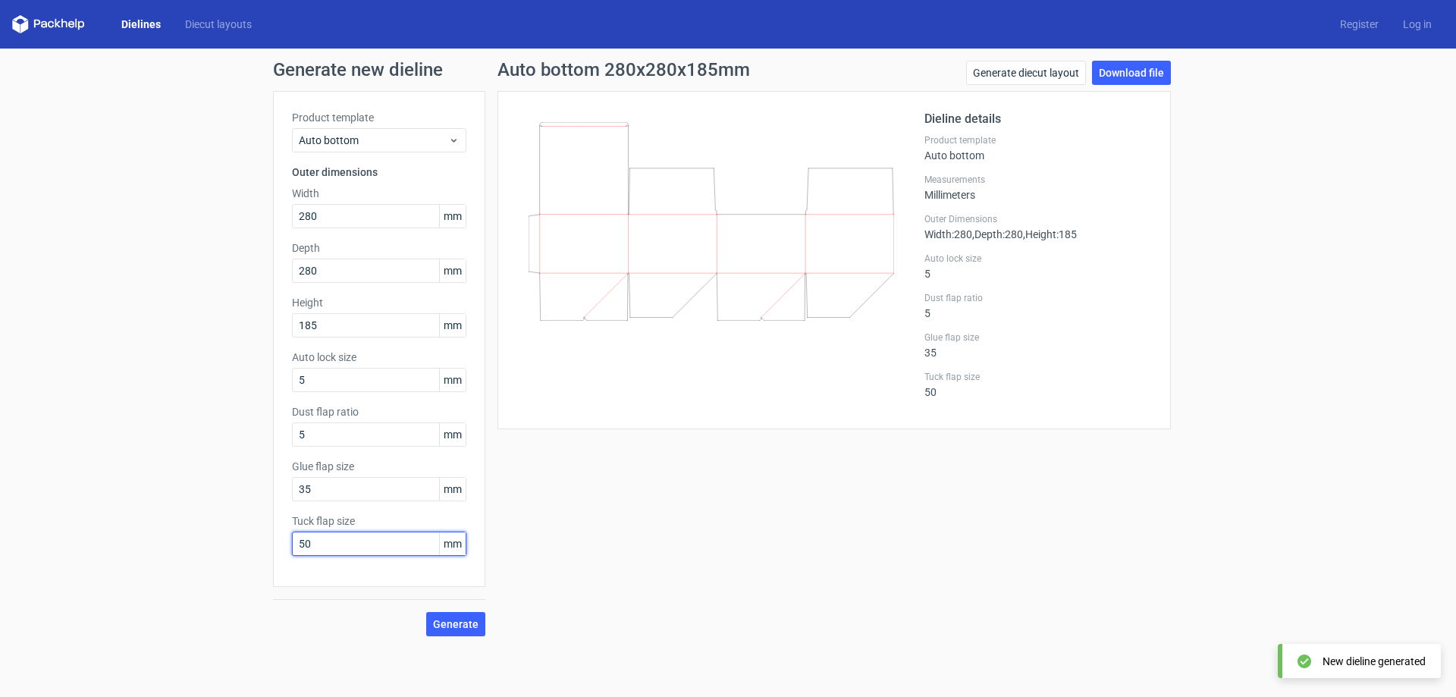
type input "1"
click at [466, 625] on span "Generate" at bounding box center [456, 624] width 46 height 11
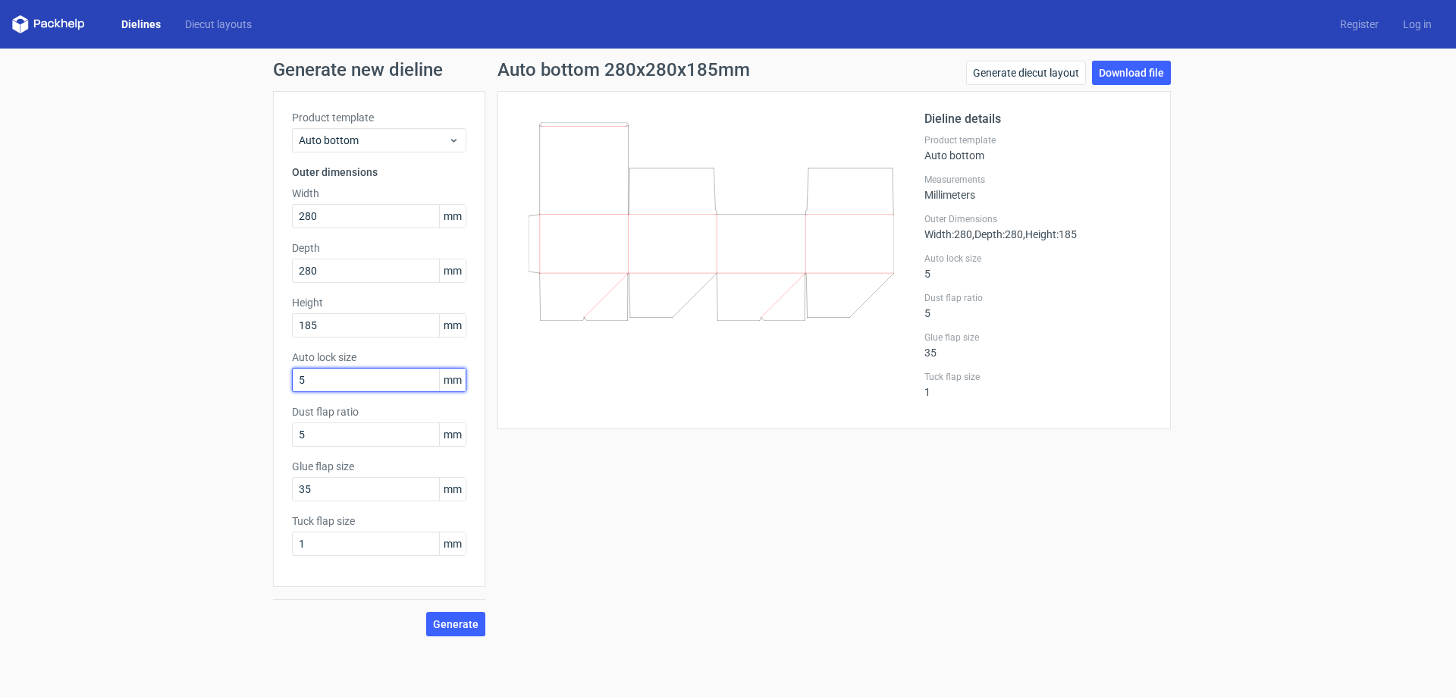
drag, startPoint x: 308, startPoint y: 386, endPoint x: 260, endPoint y: 382, distance: 47.9
click at [292, 382] on input "5" at bounding box center [379, 380] width 174 height 24
click at [463, 625] on span "Generate" at bounding box center [456, 624] width 46 height 11
drag, startPoint x: 312, startPoint y: 379, endPoint x: 273, endPoint y: 386, distance: 39.3
click at [292, 386] on input "1" at bounding box center [379, 380] width 174 height 24
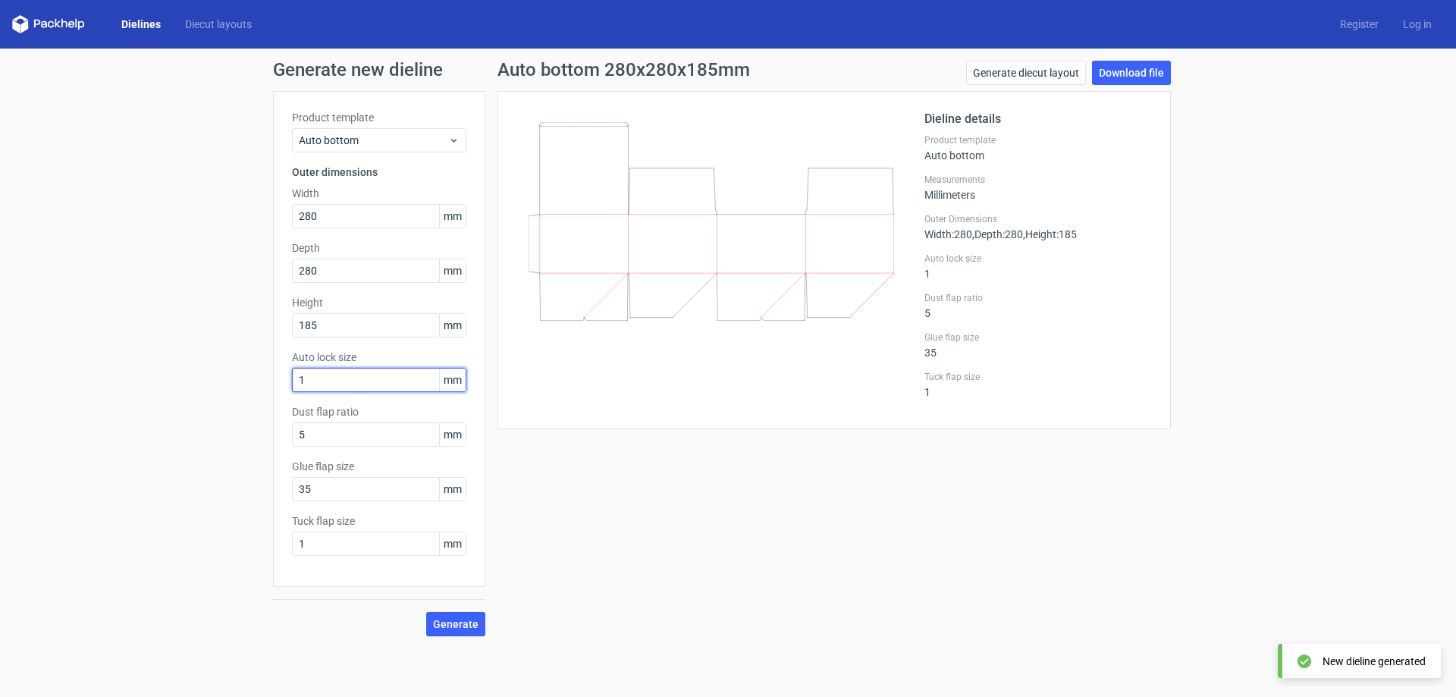
type input "5"
click at [315, 488] on input "35" at bounding box center [379, 489] width 174 height 24
click at [61, 27] on icon at bounding box center [48, 24] width 73 height 18
click at [54, 18] on icon at bounding box center [48, 24] width 73 height 18
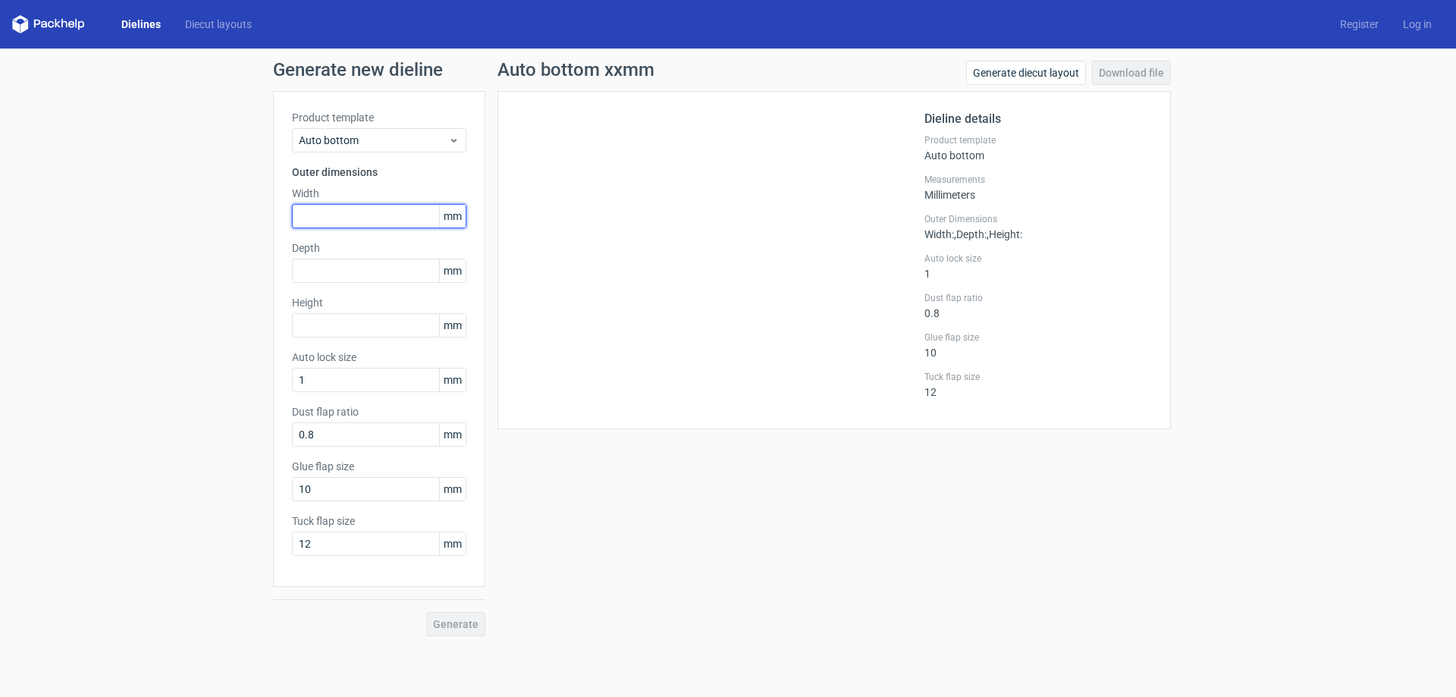
click at [342, 208] on input "text" at bounding box center [379, 216] width 174 height 24
type input "280"
click at [351, 273] on input "text" at bounding box center [379, 271] width 174 height 24
type input "280"
click at [356, 327] on input "text" at bounding box center [379, 325] width 174 height 24
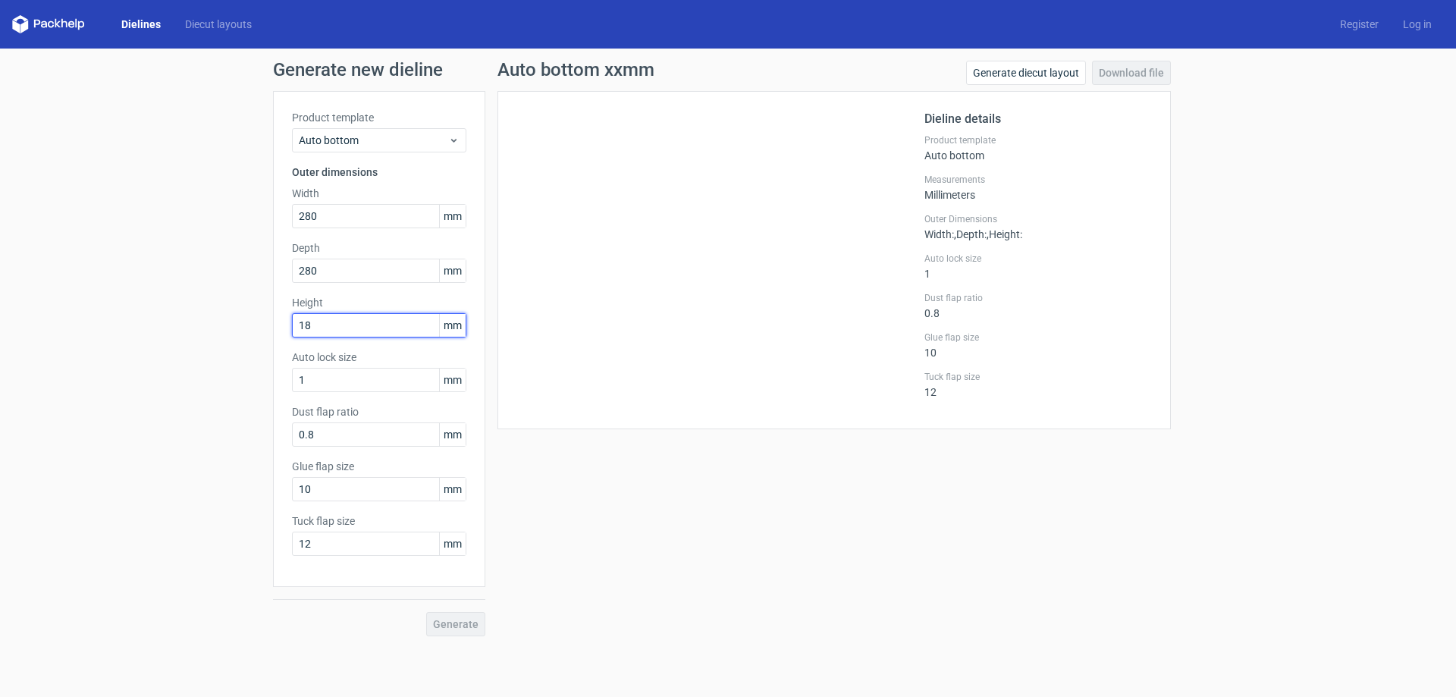
type input "185"
click at [359, 390] on input "1" at bounding box center [379, 380] width 174 height 24
drag, startPoint x: 443, startPoint y: 636, endPoint x: 440, endPoint y: 623, distance: 13.2
click at [443, 634] on div "Generate new dieline Product template Auto bottom Outer dimensions Width 280 mm…" at bounding box center [728, 349] width 1456 height 600
click at [440, 623] on span "Generate" at bounding box center [456, 624] width 46 height 11
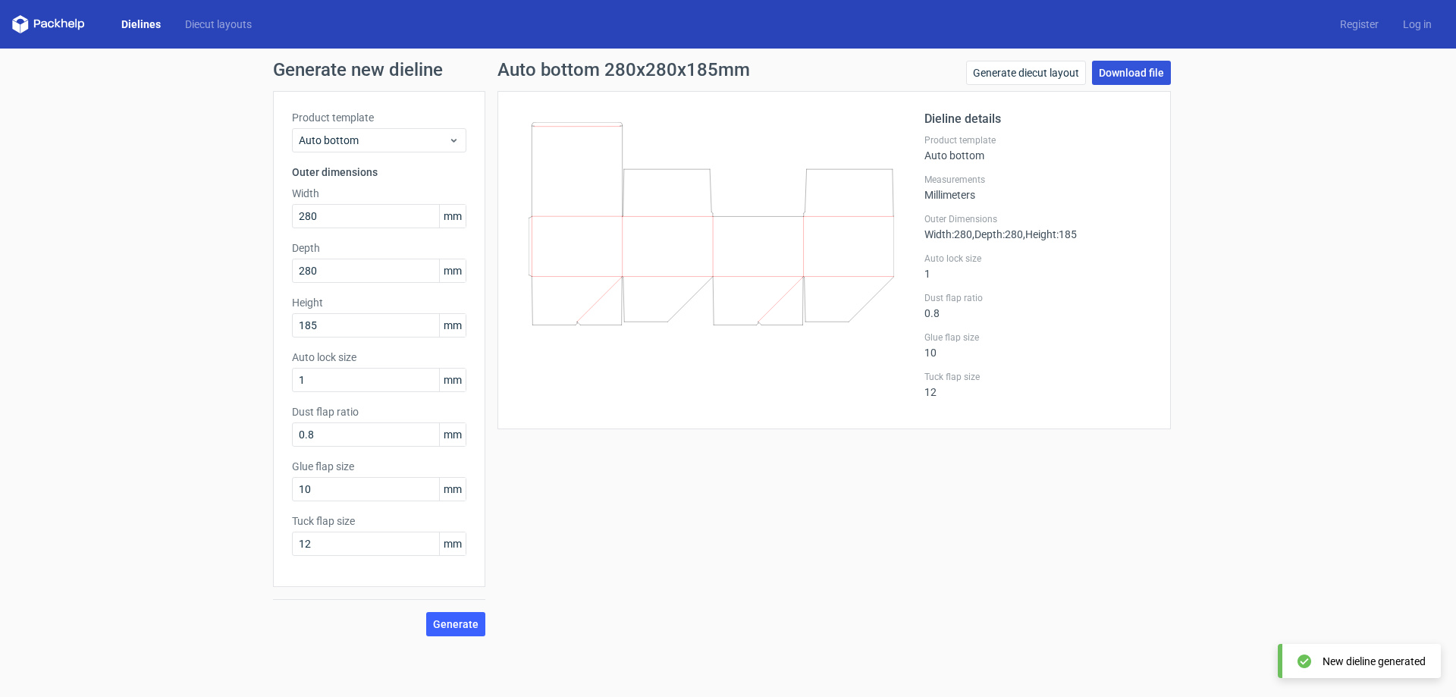
click at [1119, 74] on link "Download file" at bounding box center [1131, 73] width 79 height 24
click at [644, 430] on div "Auto bottom 280x280x185mm Generate diecut layout Download file Dieline details …" at bounding box center [834, 349] width 698 height 576
